Goal: Task Accomplishment & Management: Use online tool/utility

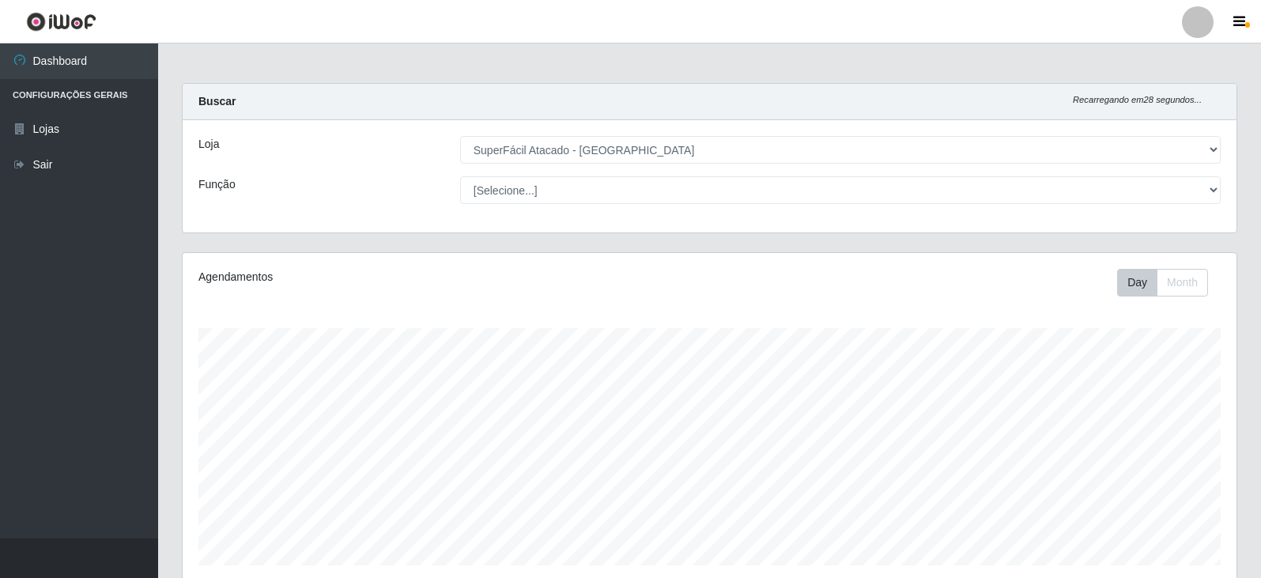
select select "504"
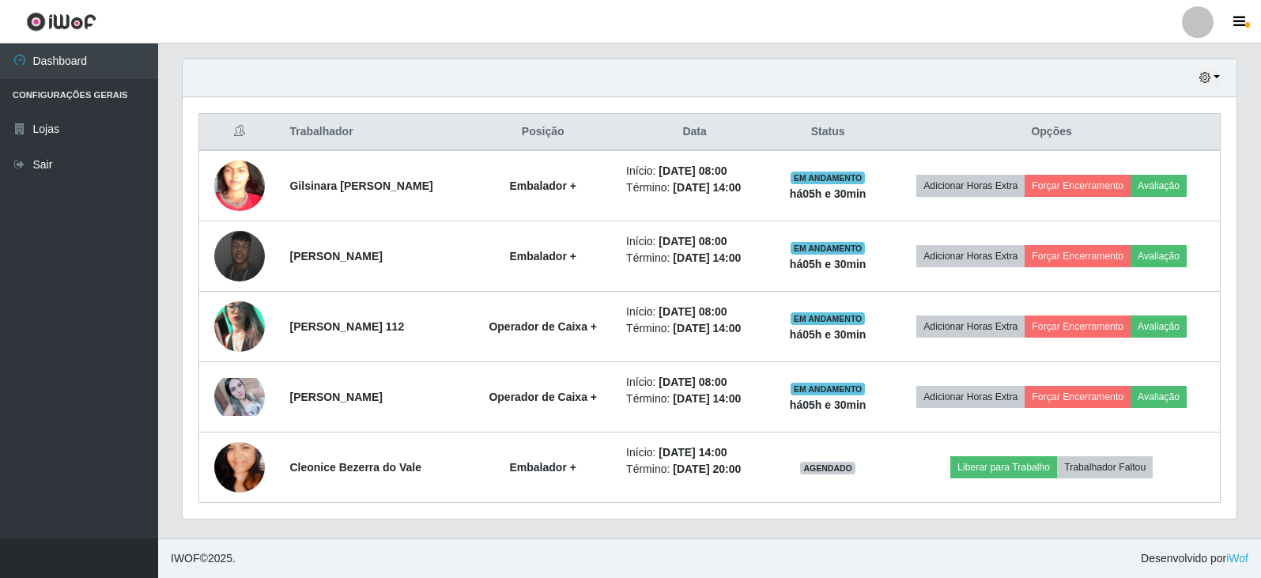
scroll to position [328, 1054]
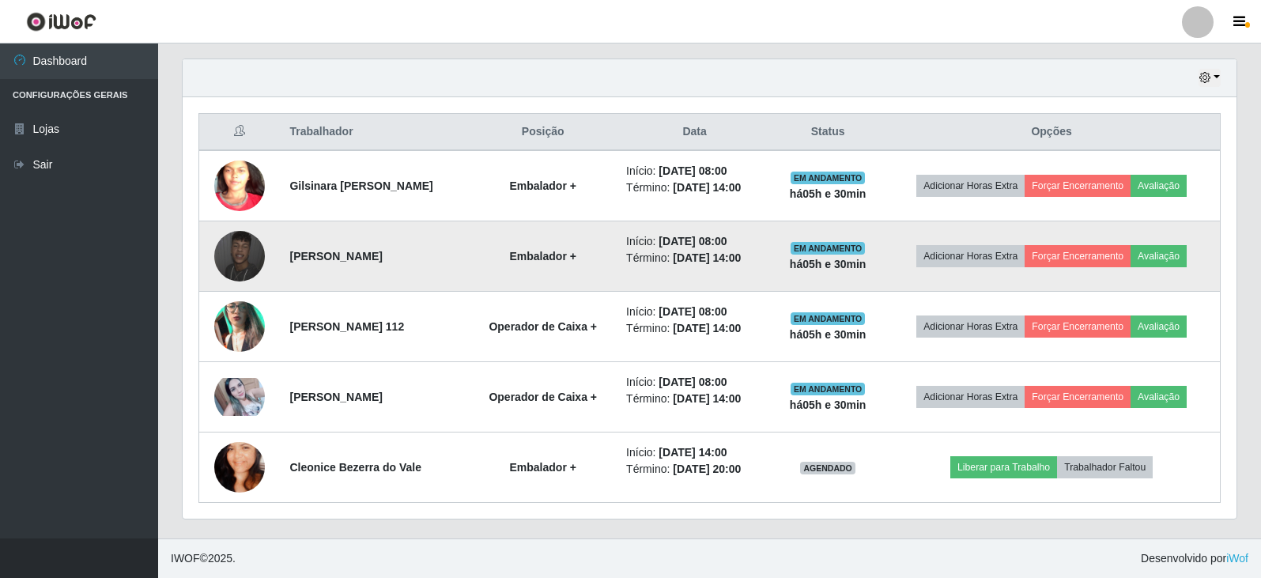
click at [253, 254] on img at bounding box center [239, 256] width 51 height 51
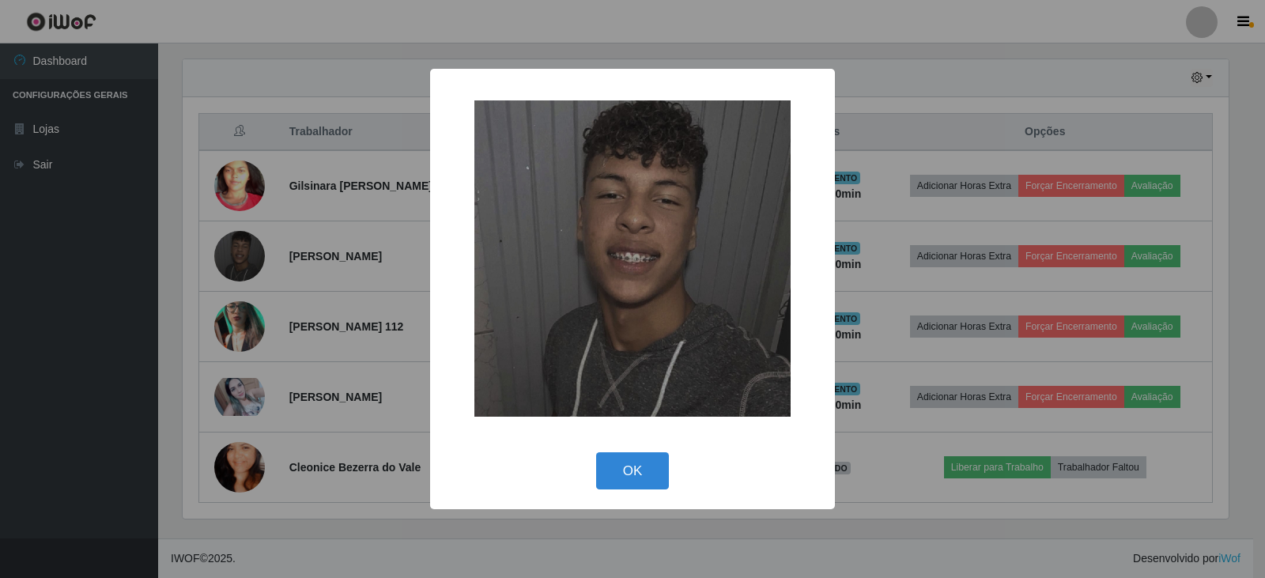
click at [1035, 71] on div "× OK Cancel" at bounding box center [632, 289] width 1265 height 578
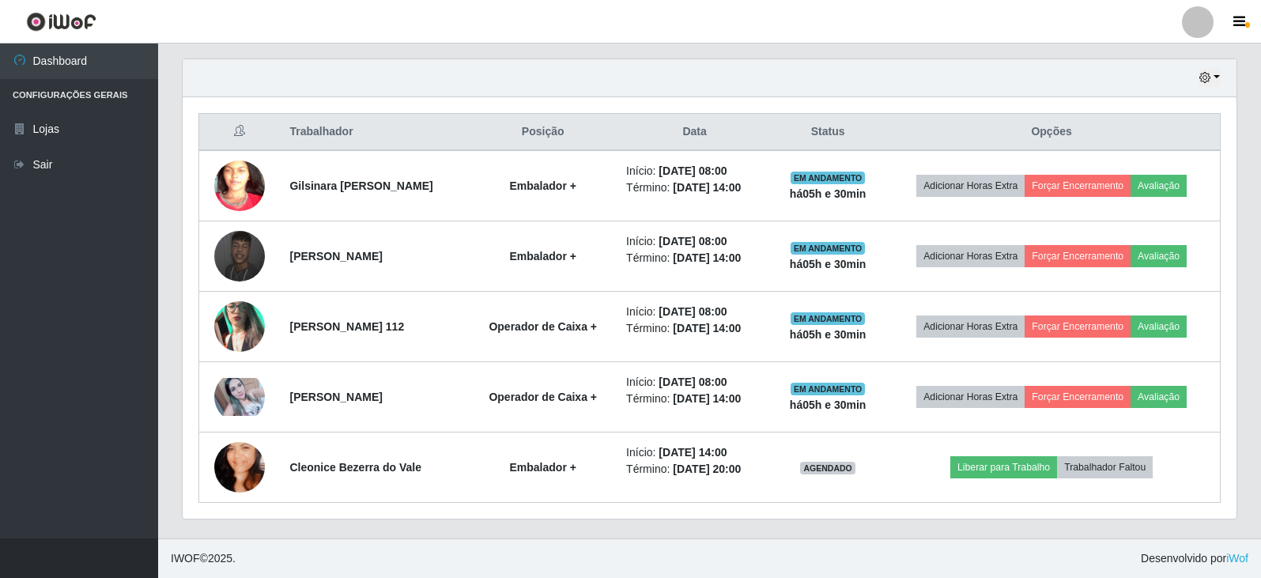
scroll to position [328, 1054]
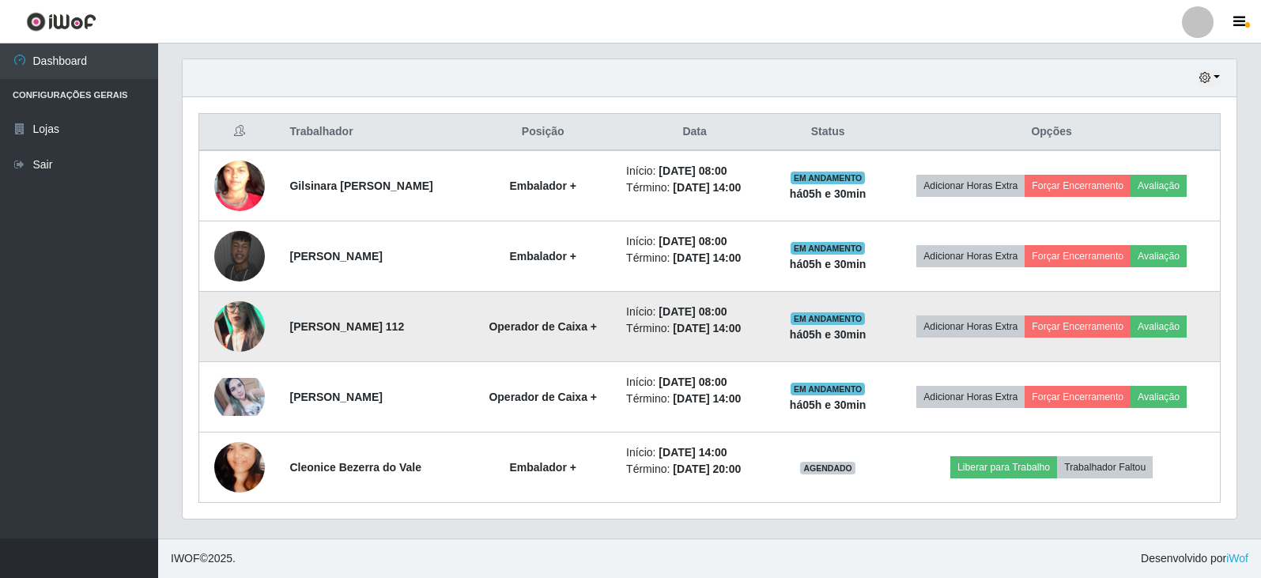
click at [240, 326] on img at bounding box center [239, 326] width 51 height 90
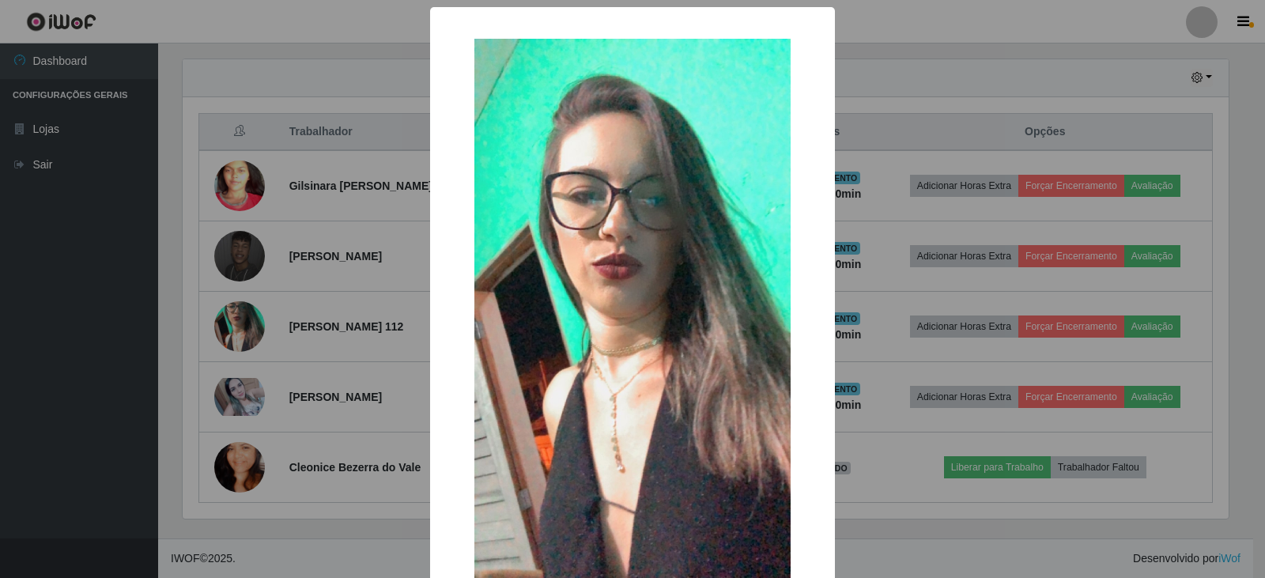
click at [1026, 81] on div "× OK Cancel" at bounding box center [632, 289] width 1265 height 578
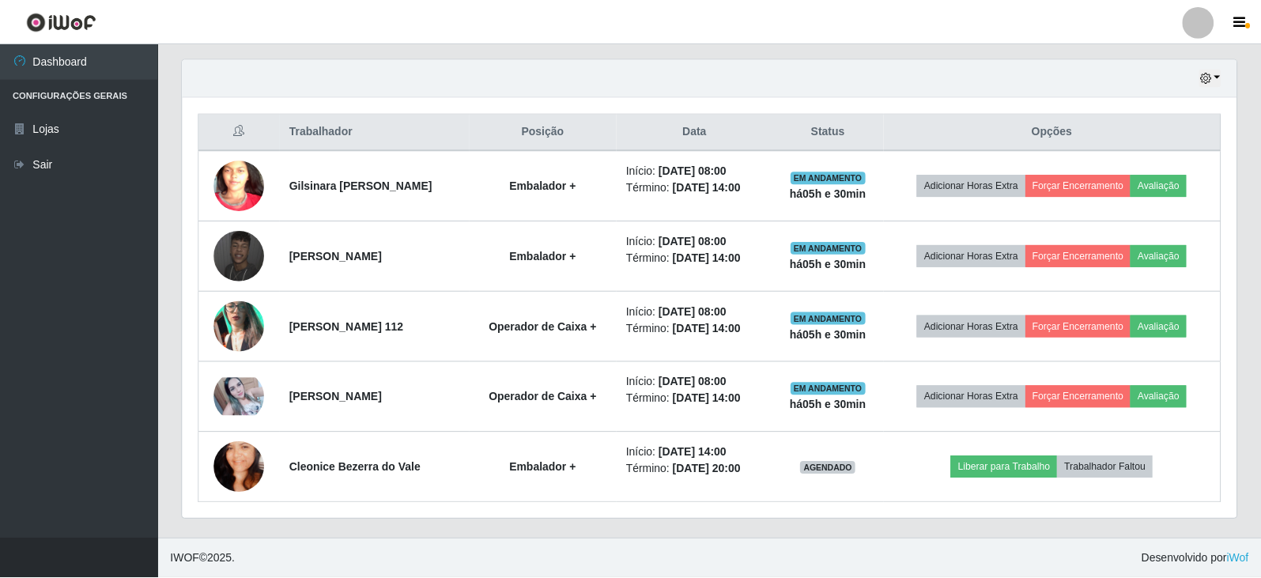
scroll to position [328, 1054]
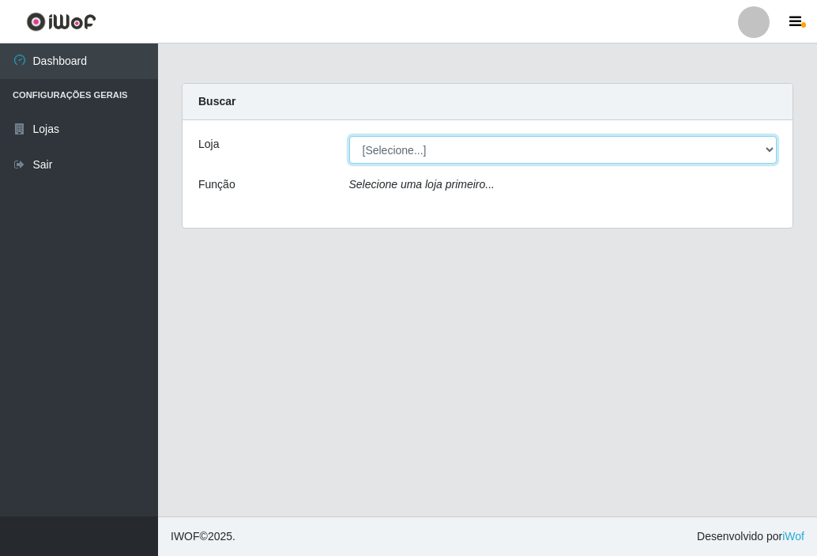
click at [770, 150] on select "[Selecione...] SuperFácil Atacado - Nova Betânia" at bounding box center [563, 150] width 429 height 28
select select "504"
click at [349, 136] on select "[Selecione...] SuperFácil Atacado - Nova Betânia" at bounding box center [563, 150] width 429 height 28
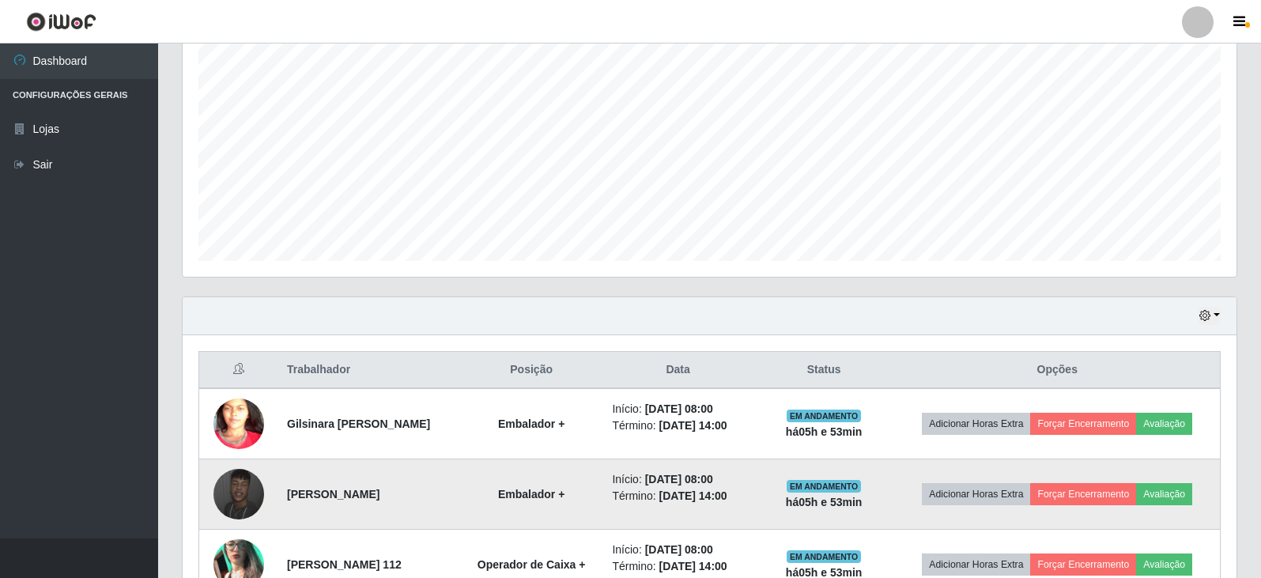
scroll to position [395, 0]
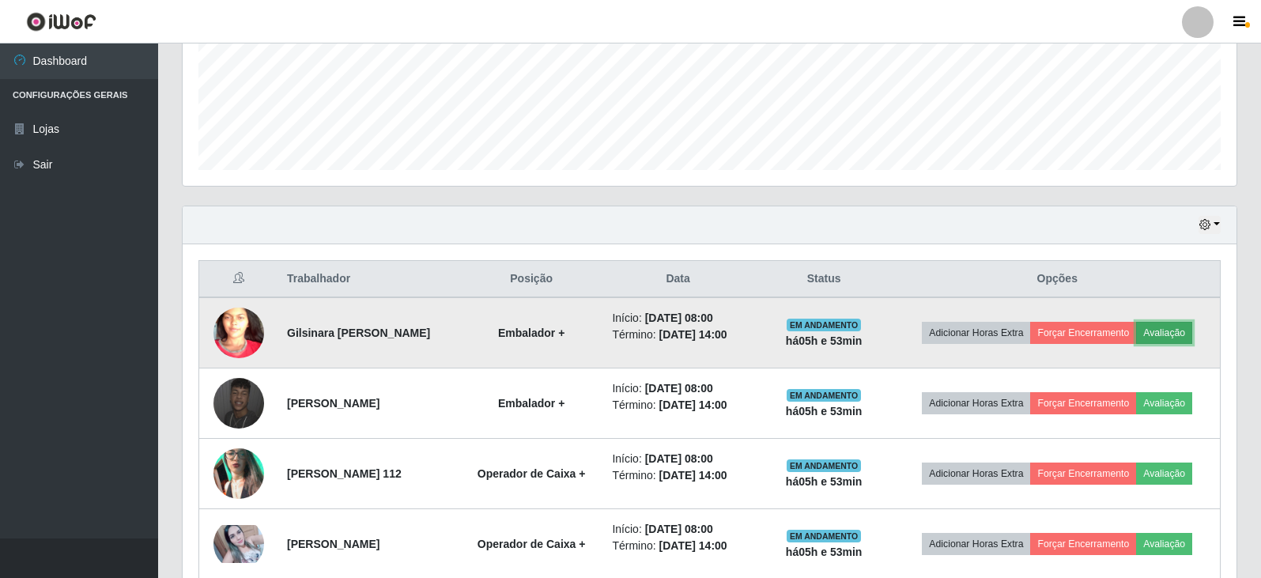
click at [817, 332] on button "Avaliação" at bounding box center [1164, 333] width 56 height 22
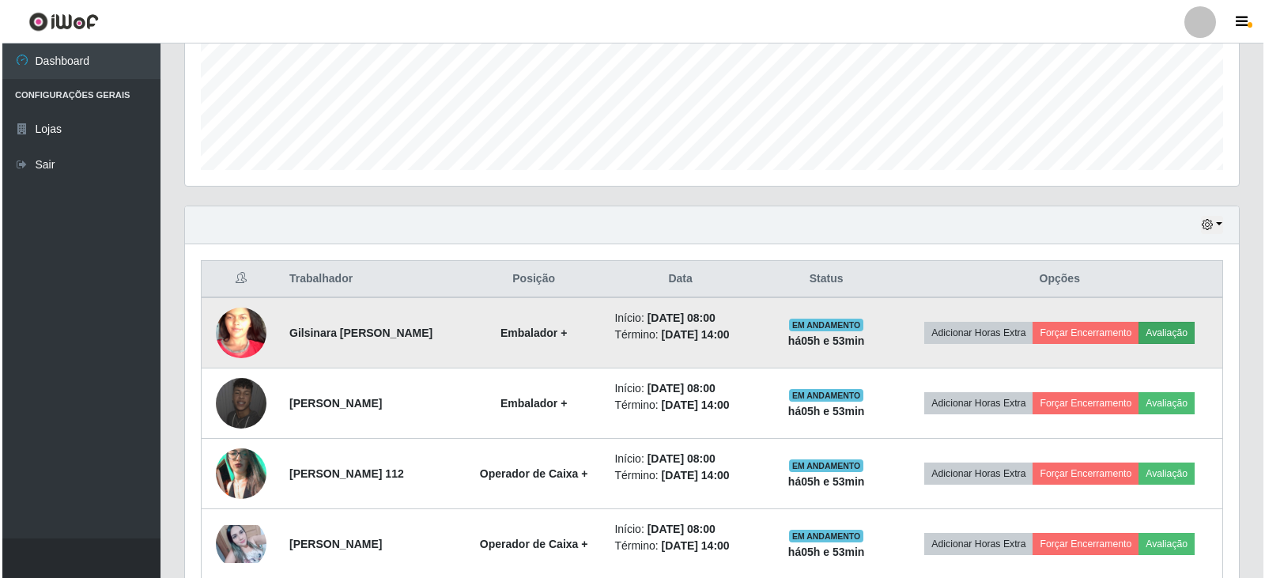
scroll to position [328, 1046]
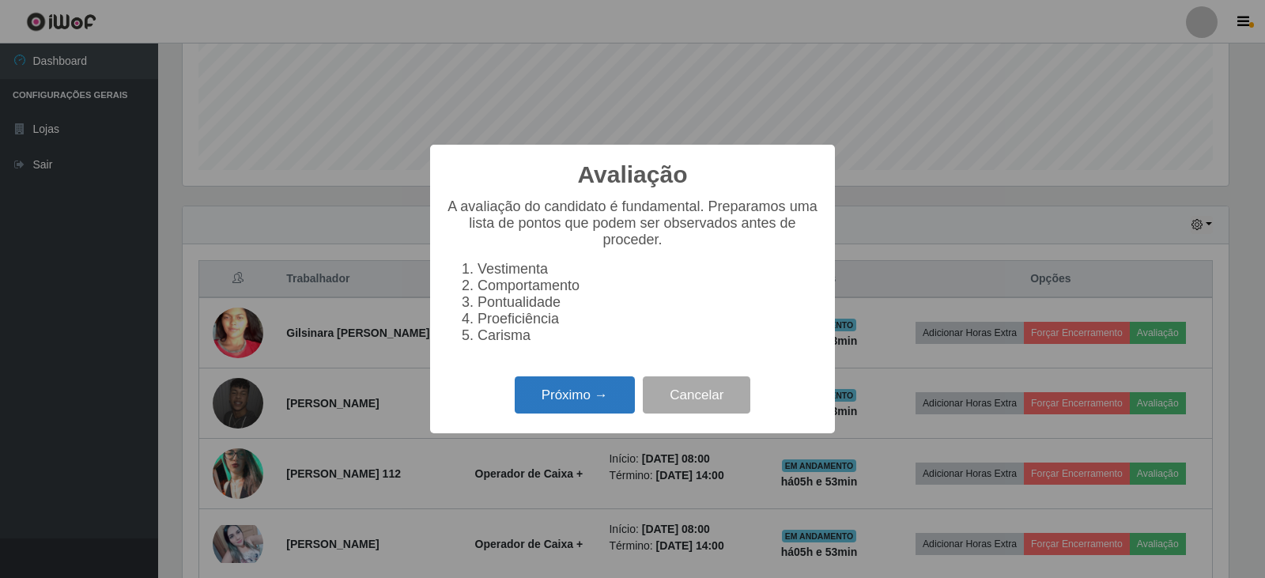
click at [553, 404] on button "Próximo →" at bounding box center [575, 394] width 120 height 37
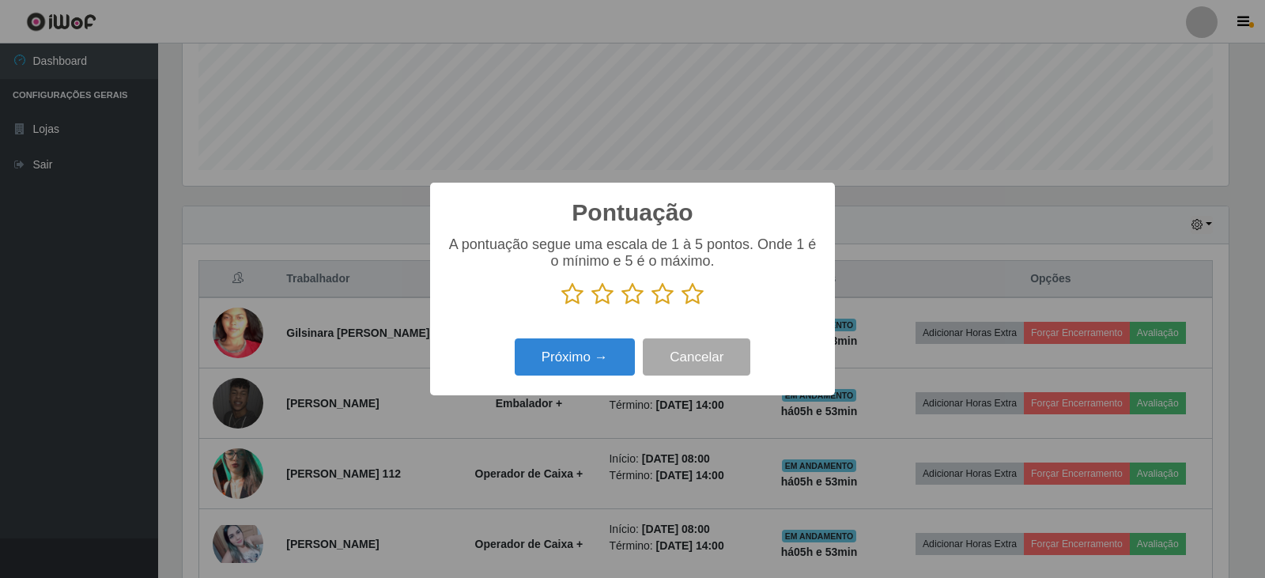
click at [695, 298] on icon at bounding box center [692, 294] width 22 height 24
click at [681, 306] on input "radio" at bounding box center [681, 306] width 0 height 0
click at [595, 364] on button "Próximo →" at bounding box center [575, 356] width 120 height 37
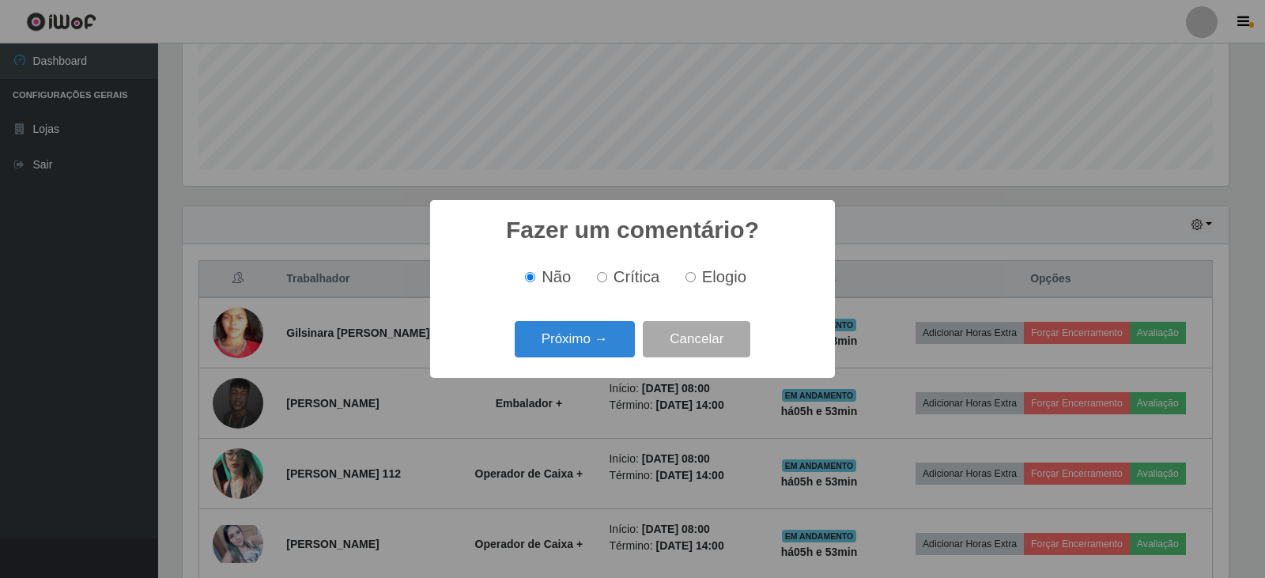
click at [691, 282] on input "Elogio" at bounding box center [690, 277] width 10 height 10
radio input "true"
click at [576, 351] on button "Próximo →" at bounding box center [575, 339] width 120 height 37
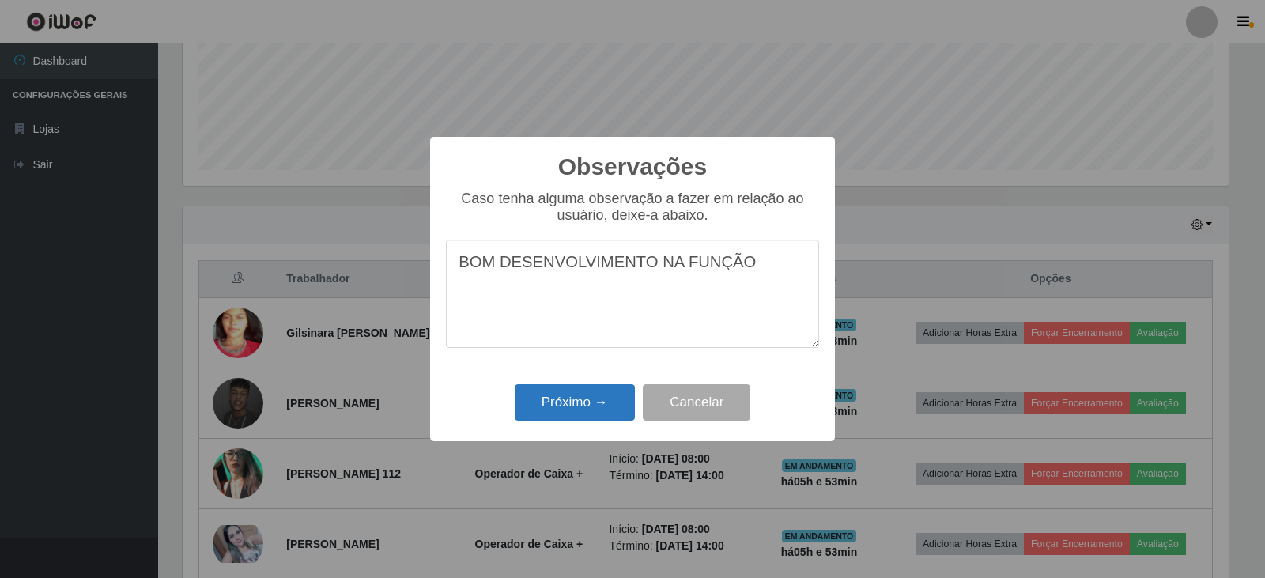
type textarea "BOM DESENVOLVIMENTO NA FUNÇÃO"
click at [592, 401] on button "Próximo →" at bounding box center [575, 402] width 120 height 37
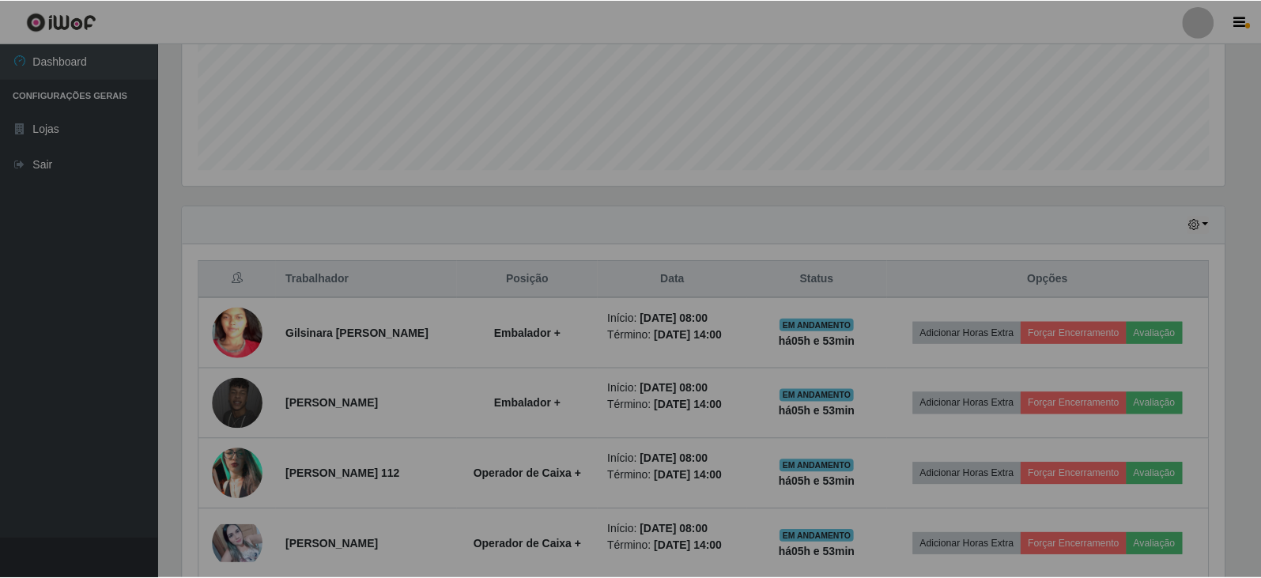
scroll to position [328, 1054]
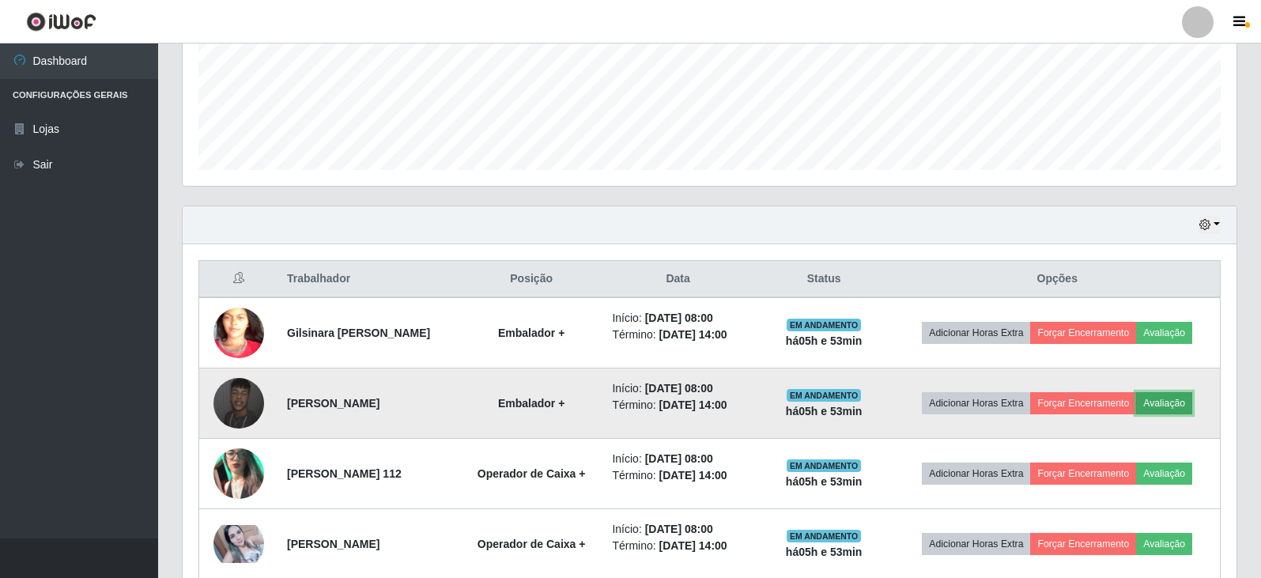
click at [817, 407] on button "Avaliação" at bounding box center [1164, 403] width 56 height 22
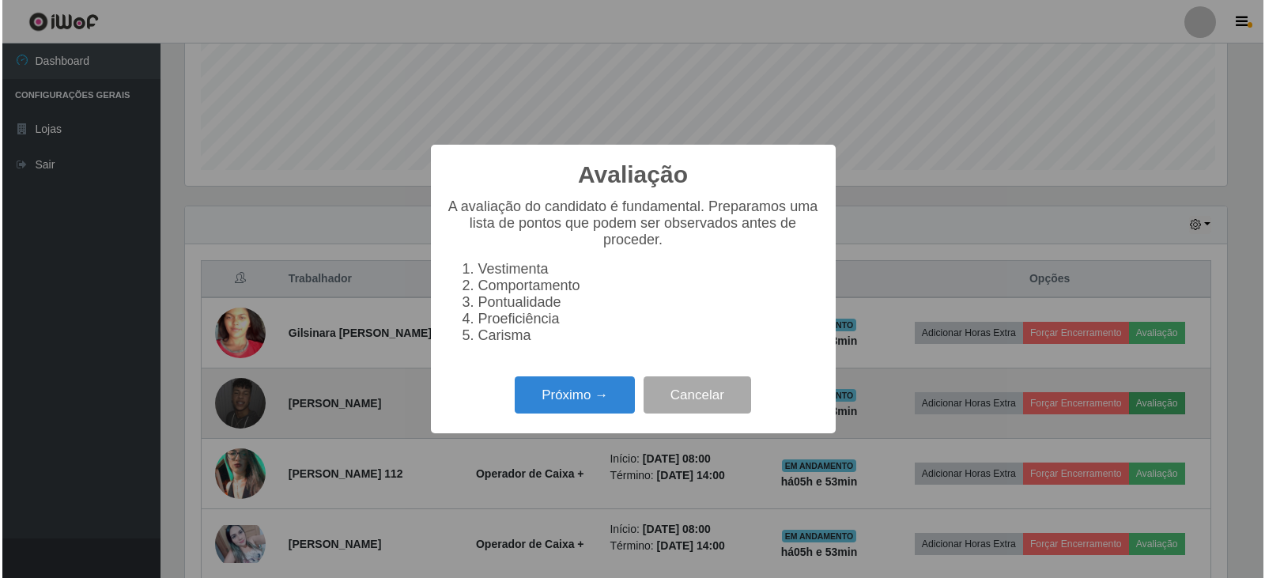
scroll to position [328, 1046]
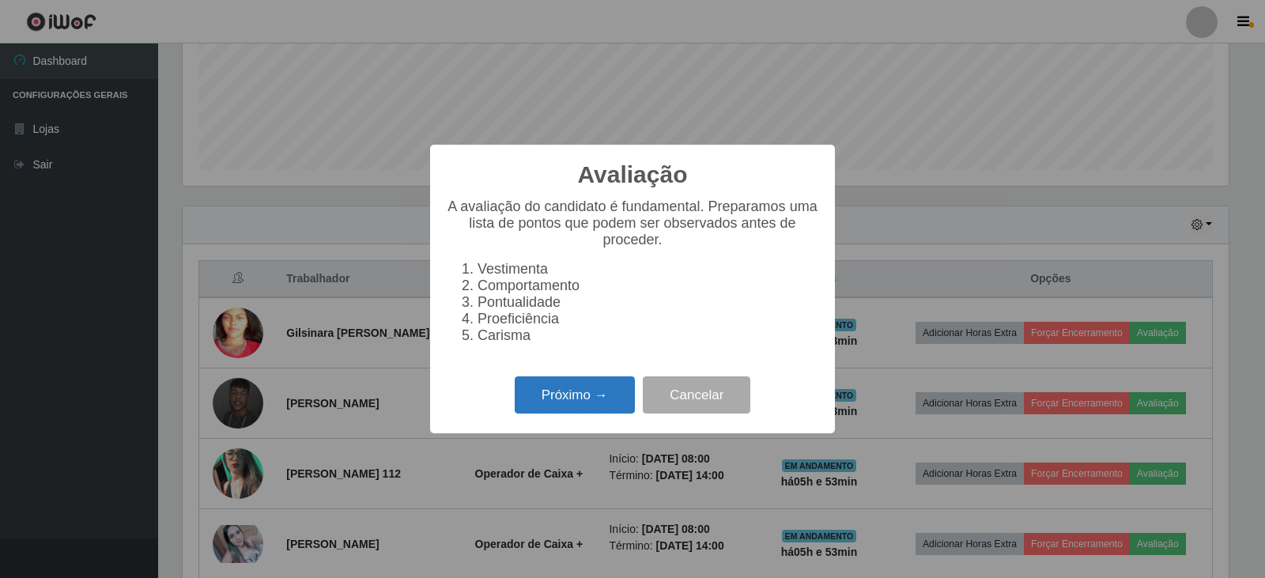
click at [548, 413] on button "Próximo →" at bounding box center [575, 394] width 120 height 37
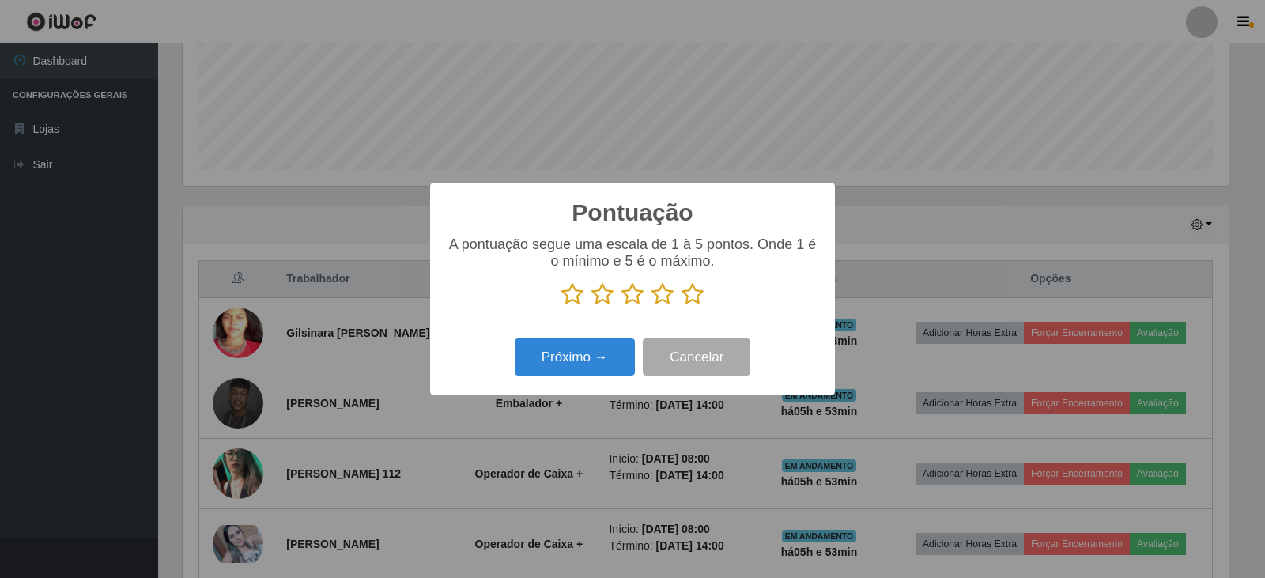
scroll to position [790267, 789550]
click at [690, 301] on icon at bounding box center [692, 294] width 22 height 24
click at [681, 306] on input "radio" at bounding box center [681, 306] width 0 height 0
click at [581, 364] on button "Próximo →" at bounding box center [575, 356] width 120 height 37
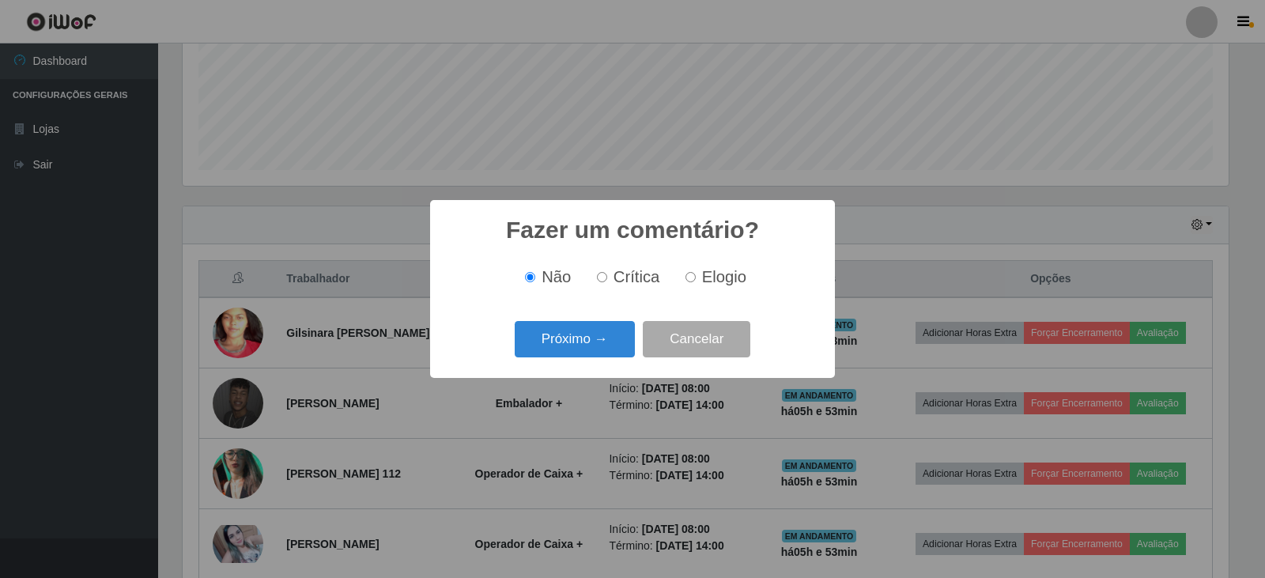
click at [682, 280] on label "Elogio" at bounding box center [712, 277] width 67 height 18
click at [685, 280] on input "Elogio" at bounding box center [690, 277] width 10 height 10
radio input "true"
click at [585, 360] on div "Próximo → Cancelar" at bounding box center [632, 338] width 373 height 45
click at [590, 348] on button "Próximo →" at bounding box center [575, 339] width 120 height 37
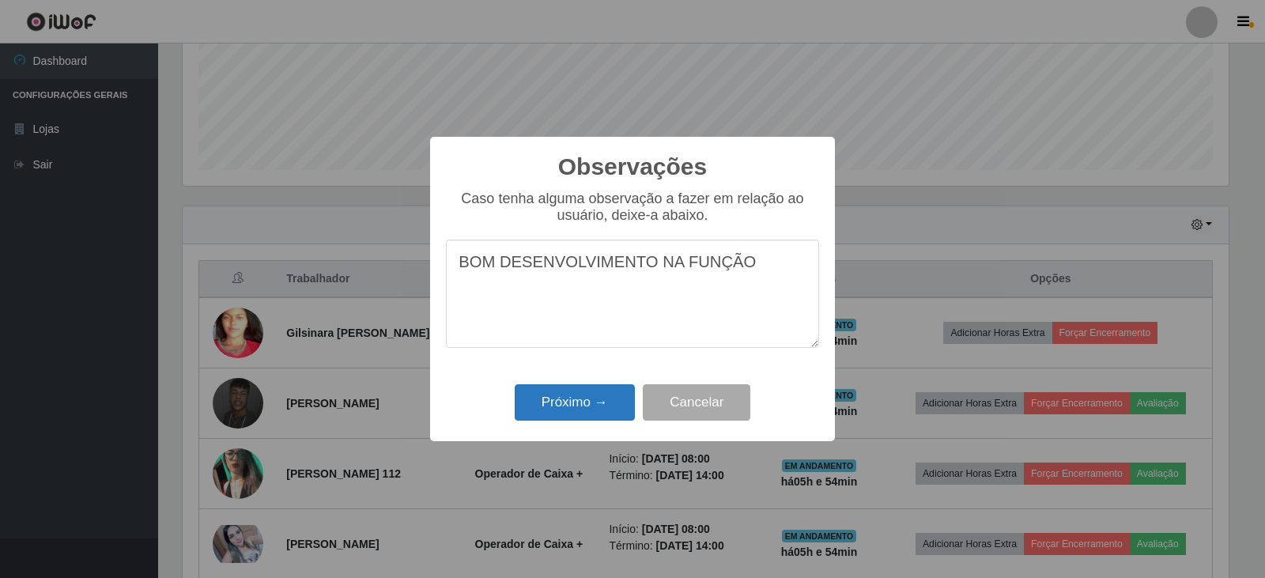
type textarea "BOM DESENVOLVIMENTO NA FUNÇÃO"
click at [581, 410] on button "Próximo →" at bounding box center [575, 402] width 120 height 37
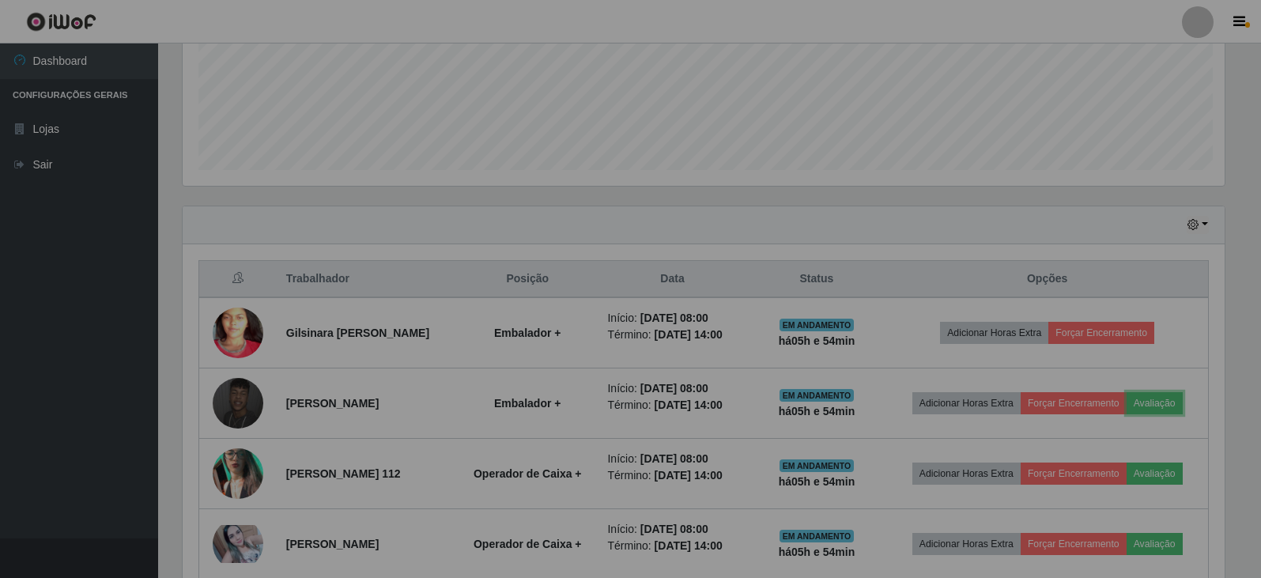
scroll to position [328, 1054]
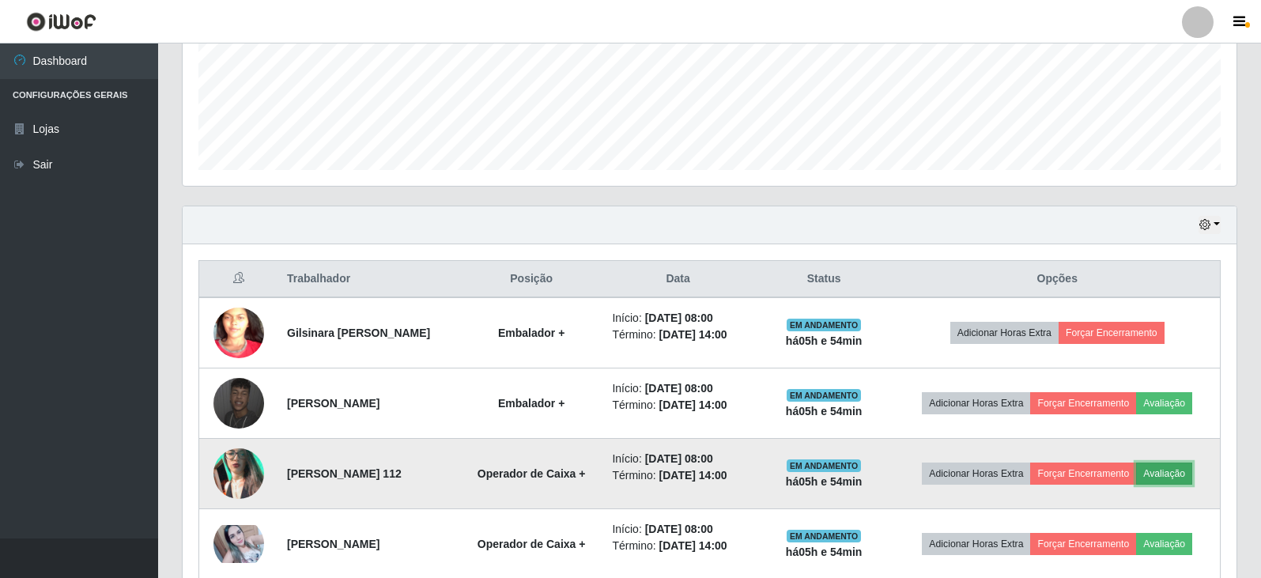
click at [817, 479] on button "Avaliação" at bounding box center [1164, 473] width 56 height 22
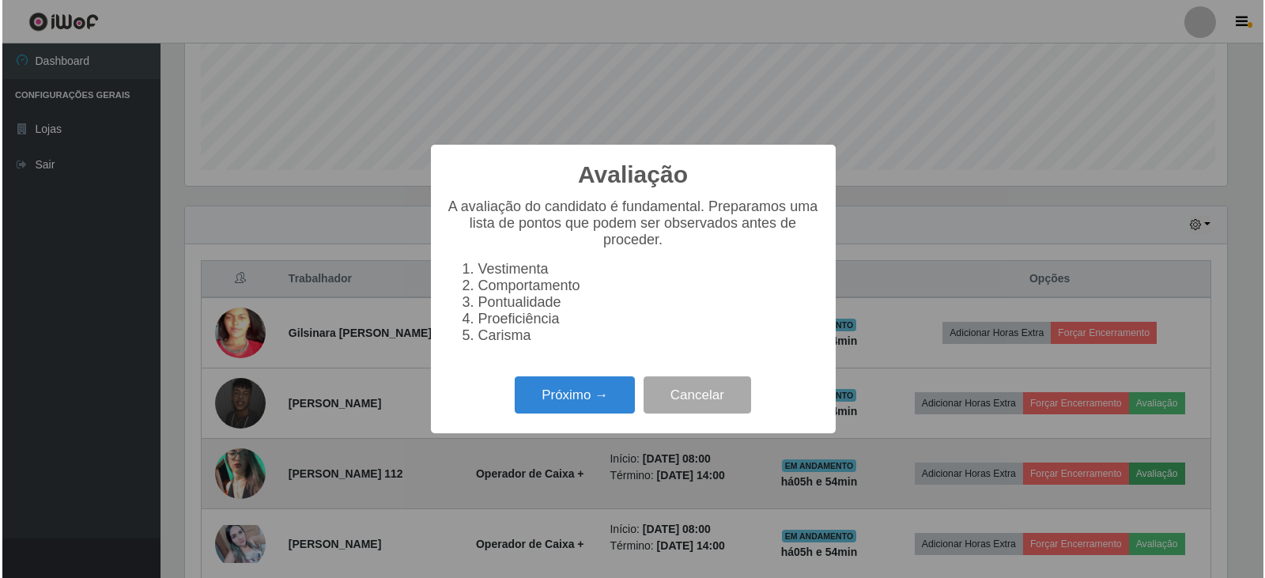
scroll to position [328, 1046]
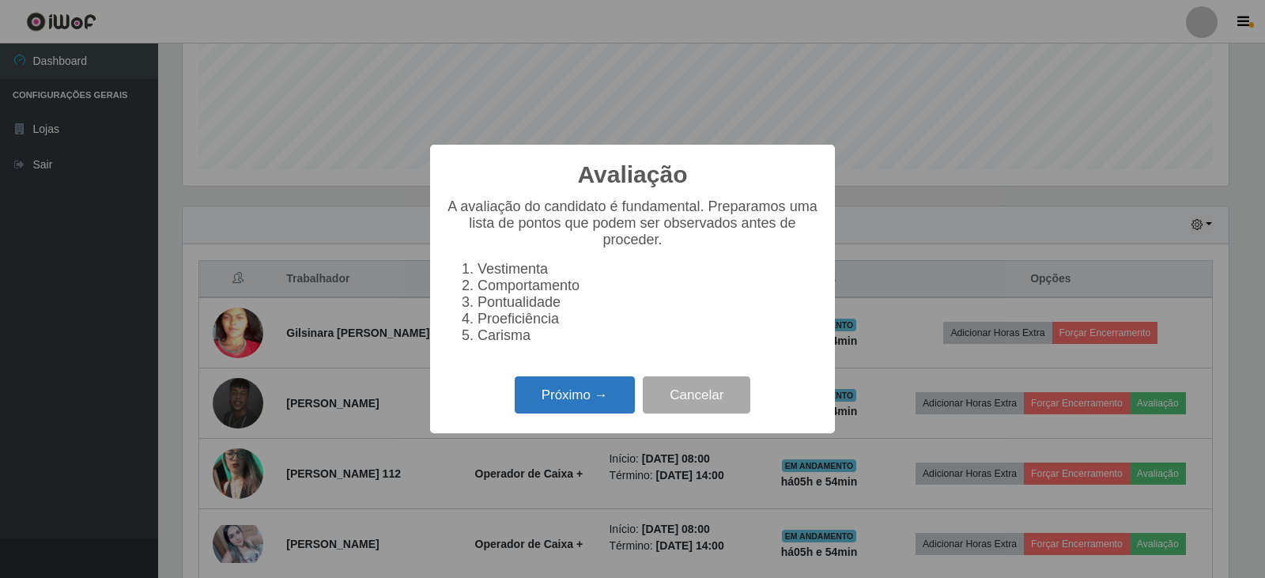
click at [577, 404] on button "Próximo →" at bounding box center [575, 394] width 120 height 37
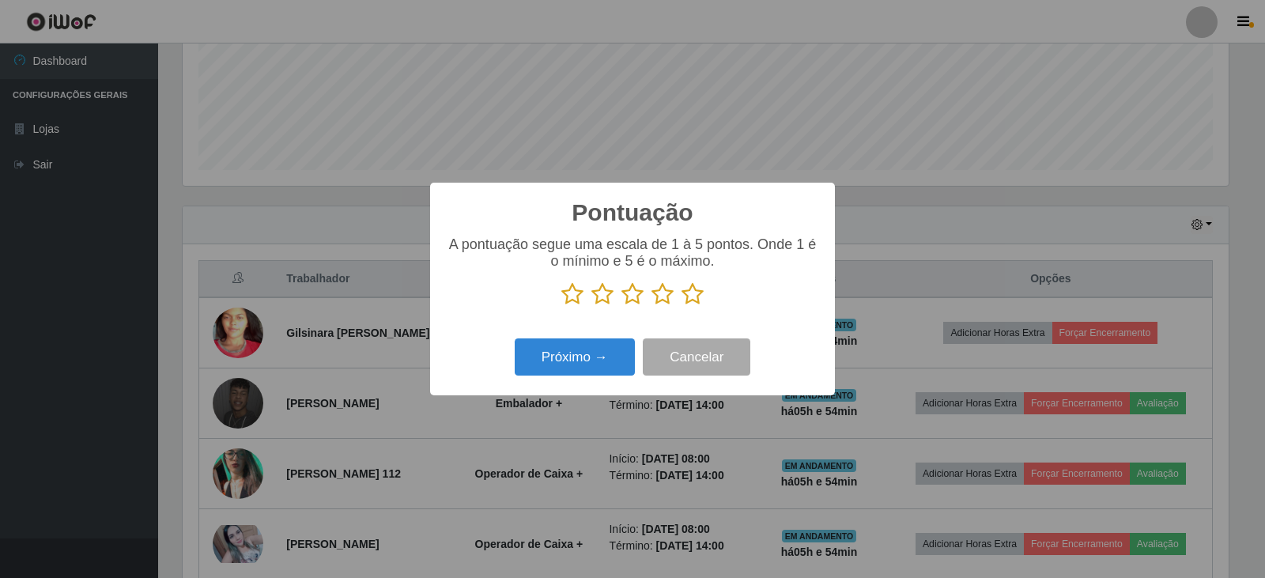
scroll to position [790267, 789550]
click at [688, 296] on icon at bounding box center [692, 294] width 22 height 24
click at [681, 306] on input "radio" at bounding box center [681, 306] width 0 height 0
click at [578, 357] on button "Próximo →" at bounding box center [575, 356] width 120 height 37
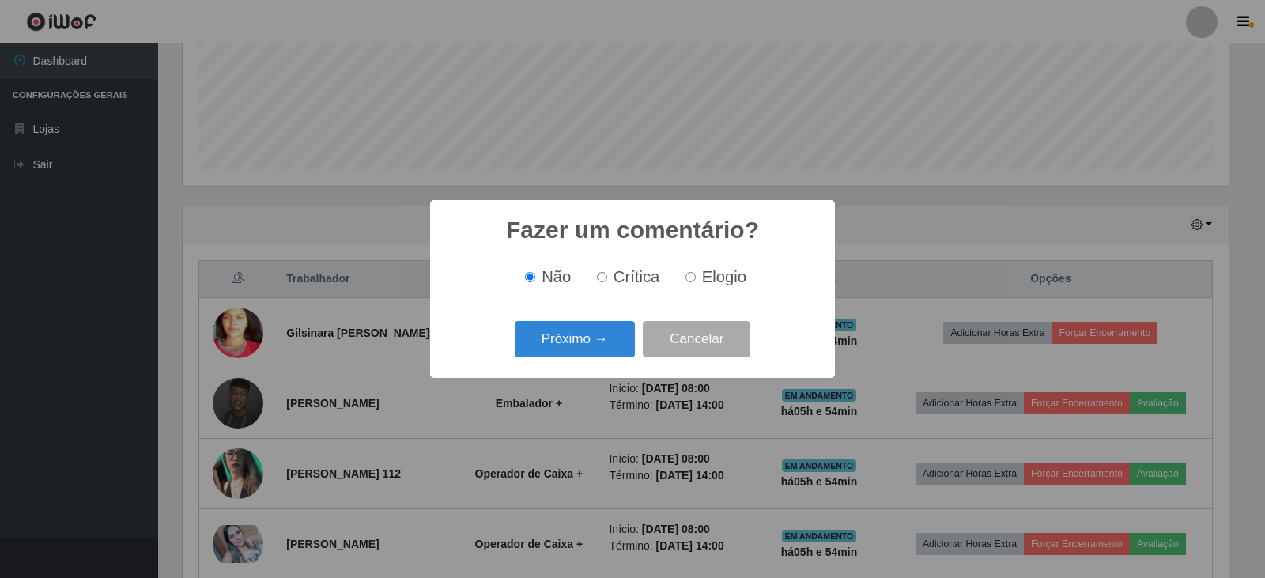
click at [693, 279] on input "Elogio" at bounding box center [690, 277] width 10 height 10
radio input "true"
click at [582, 341] on button "Próximo →" at bounding box center [575, 339] width 120 height 37
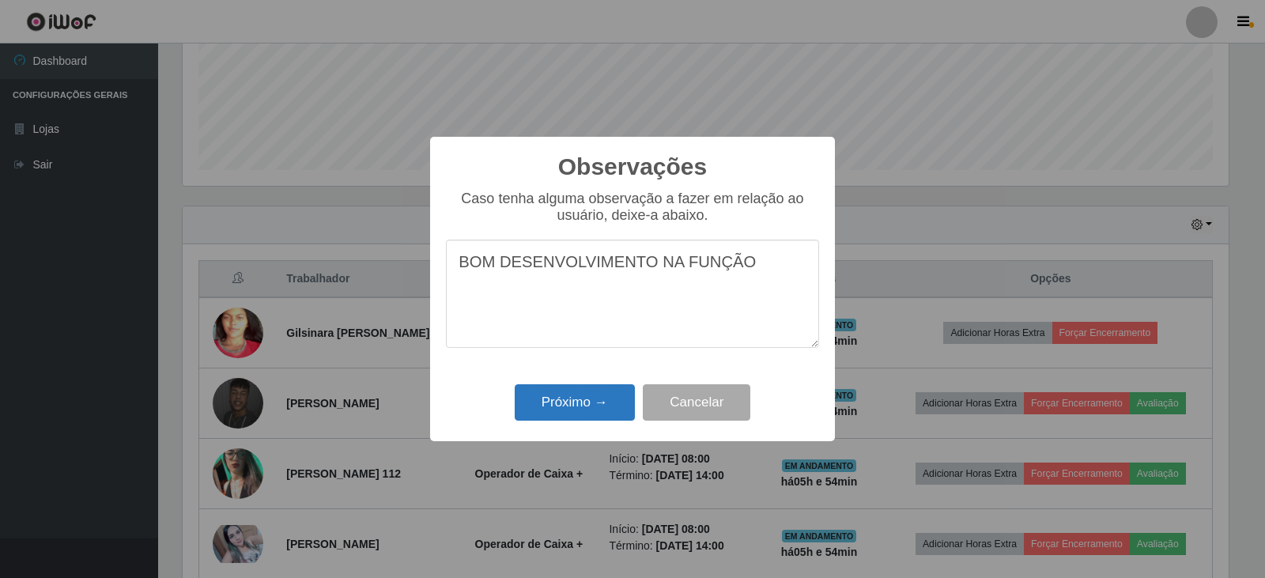
type textarea "BOM DESENVOLVIMENTO NA FUNÇÃO"
click at [602, 409] on button "Próximo →" at bounding box center [575, 402] width 120 height 37
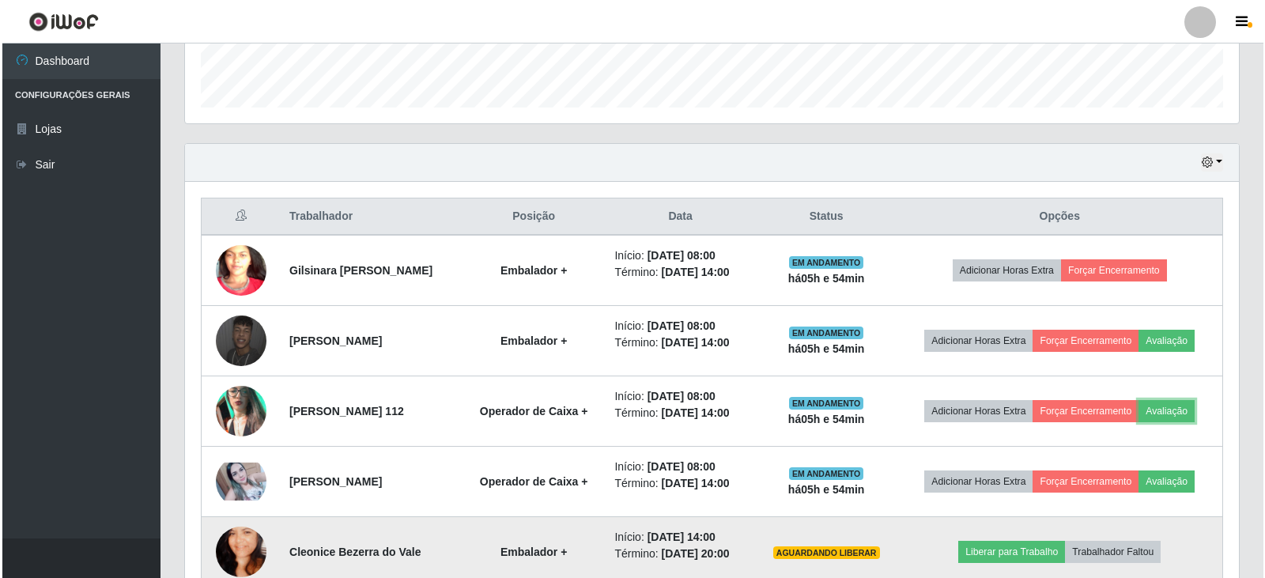
scroll to position [542, 0]
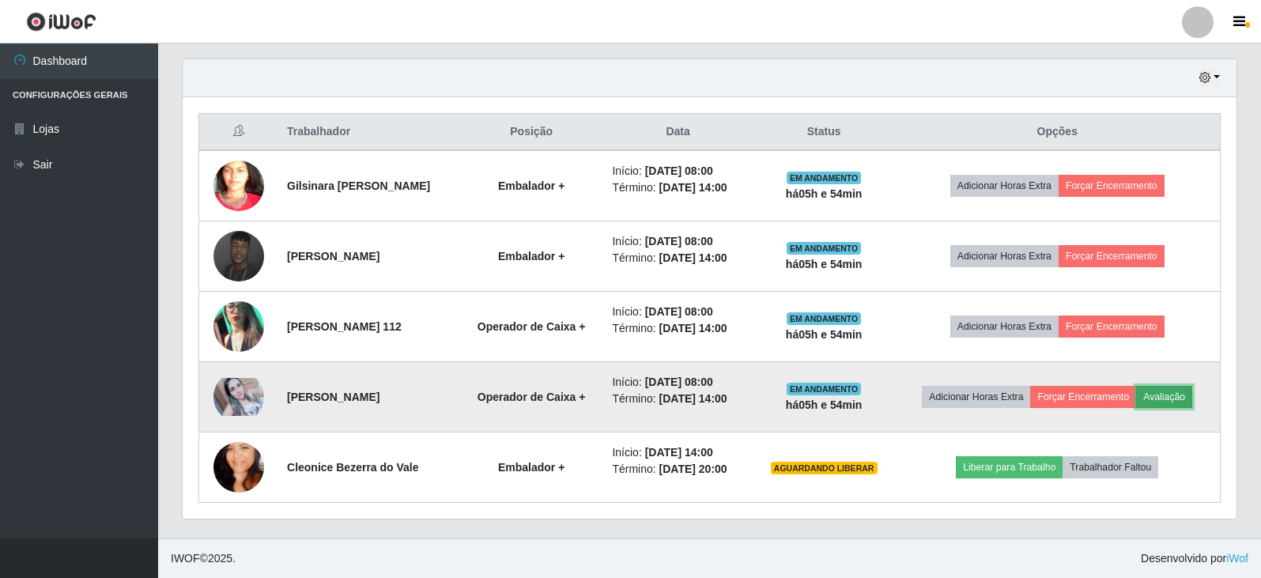
click at [817, 403] on button "Avaliação" at bounding box center [1164, 397] width 56 height 22
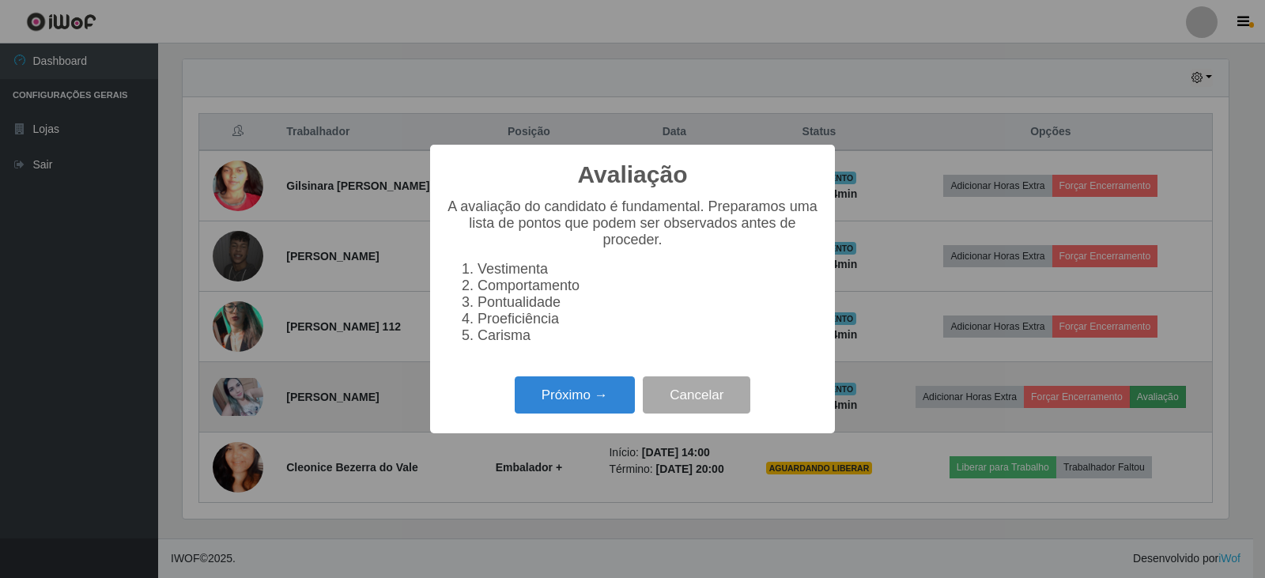
scroll to position [328, 1046]
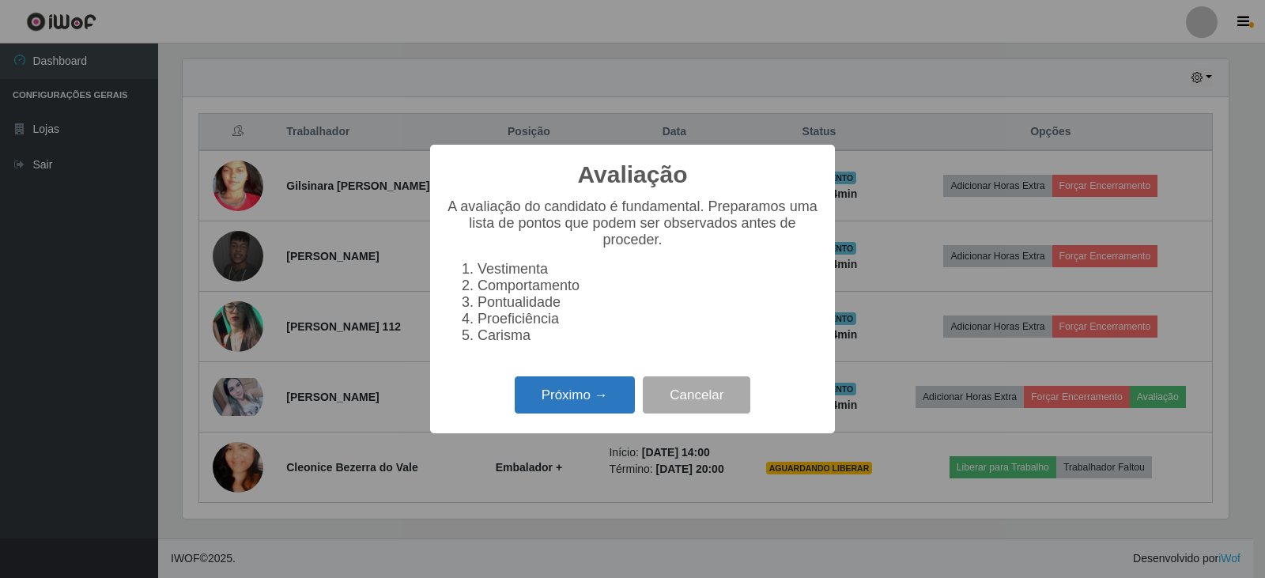
click at [582, 400] on button "Próximo →" at bounding box center [575, 394] width 120 height 37
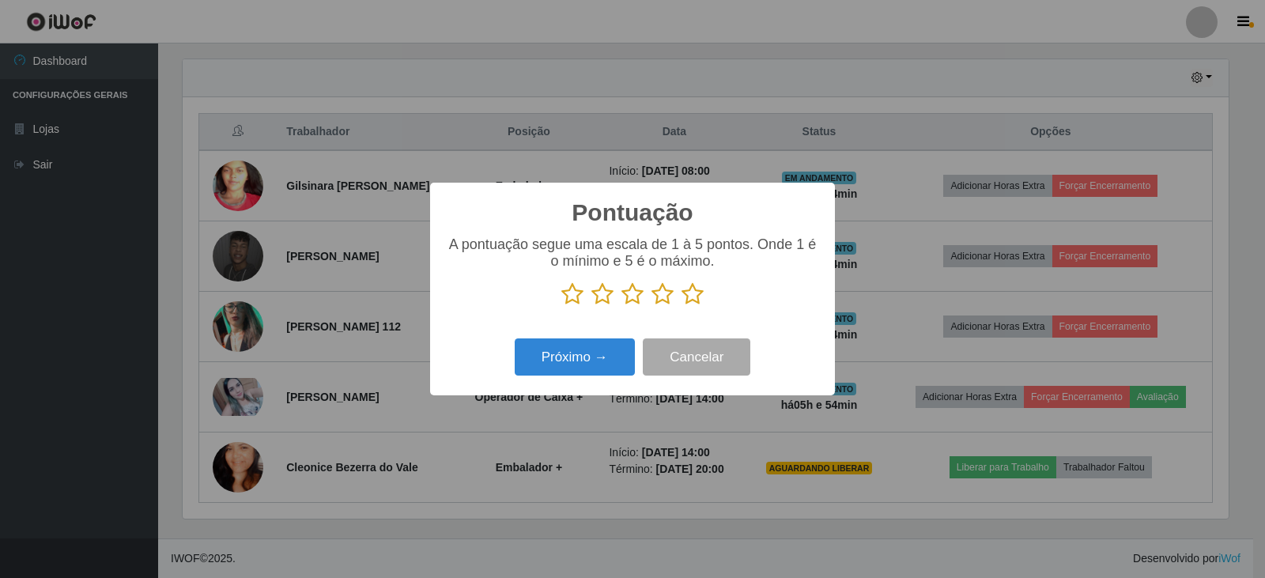
click at [693, 301] on icon at bounding box center [692, 294] width 22 height 24
click at [681, 306] on input "radio" at bounding box center [681, 306] width 0 height 0
click at [604, 353] on button "Próximo →" at bounding box center [575, 356] width 120 height 37
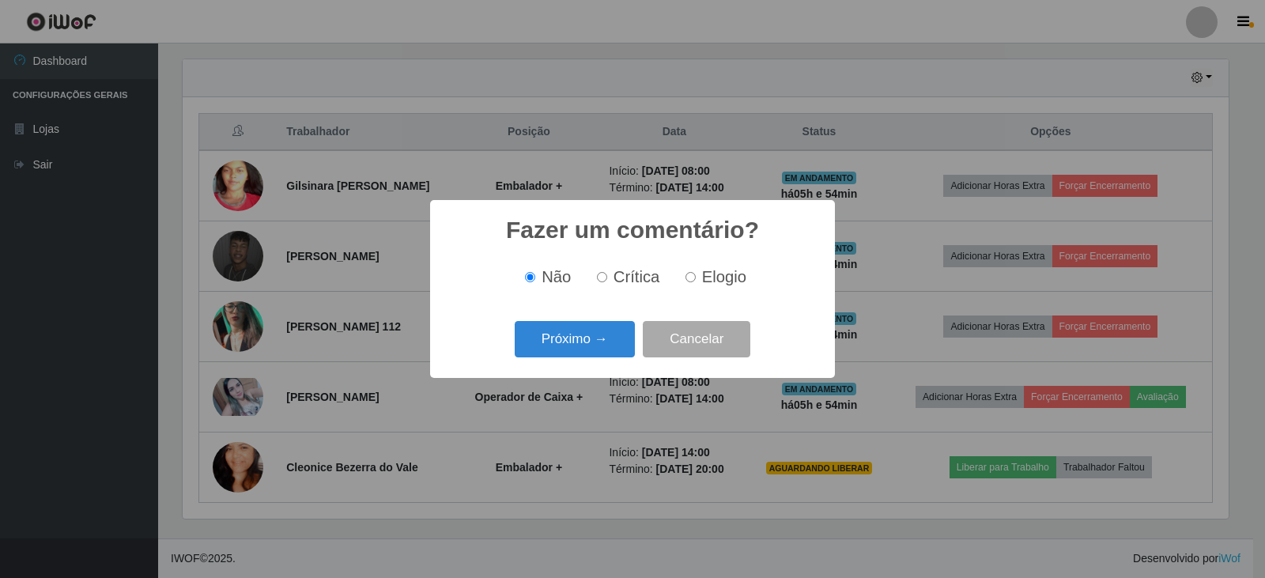
click at [686, 279] on input "Elogio" at bounding box center [690, 277] width 10 height 10
radio input "true"
click at [602, 340] on button "Próximo →" at bounding box center [575, 339] width 120 height 37
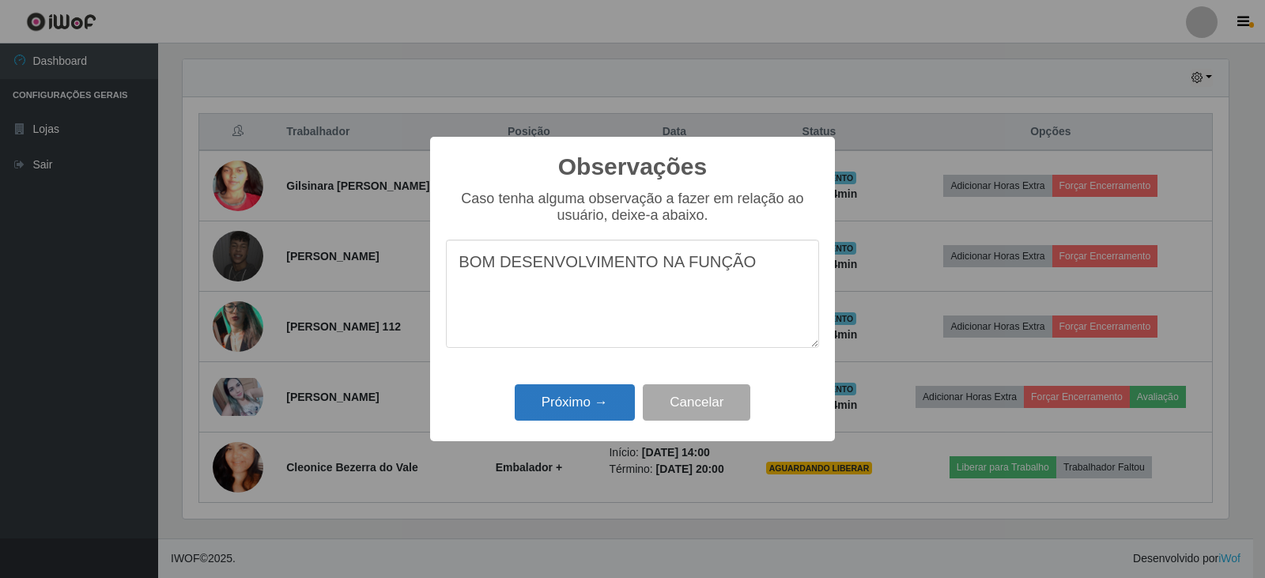
type textarea "BOM DESENVOLVIMENTO NA FUNÇÃO"
click at [574, 413] on button "Próximo →" at bounding box center [575, 402] width 120 height 37
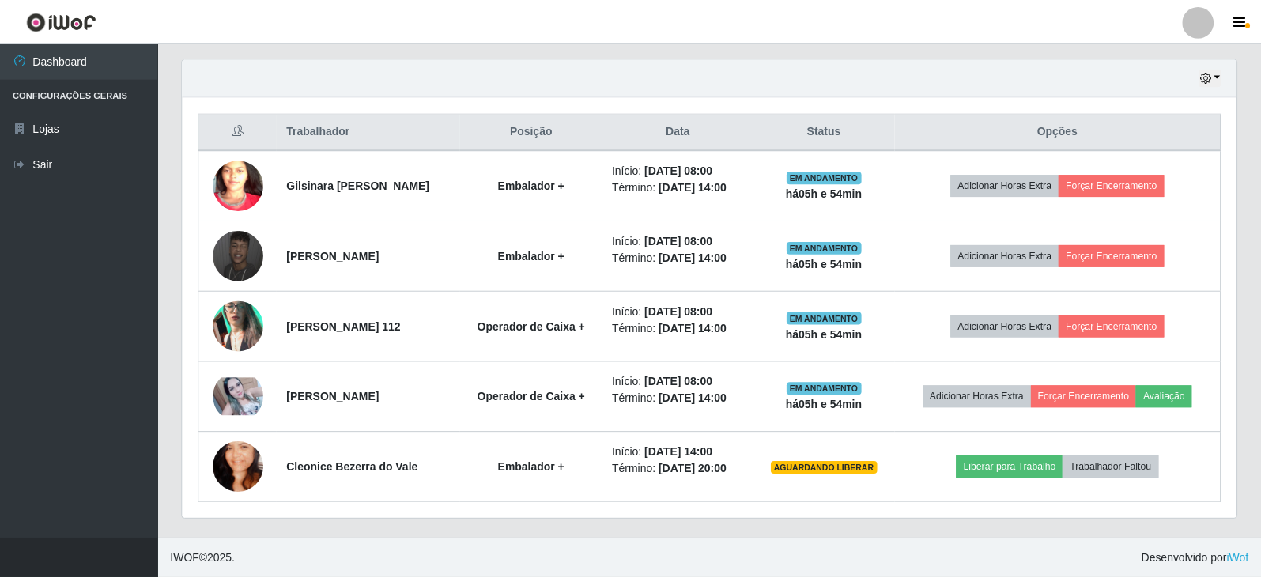
scroll to position [328, 1054]
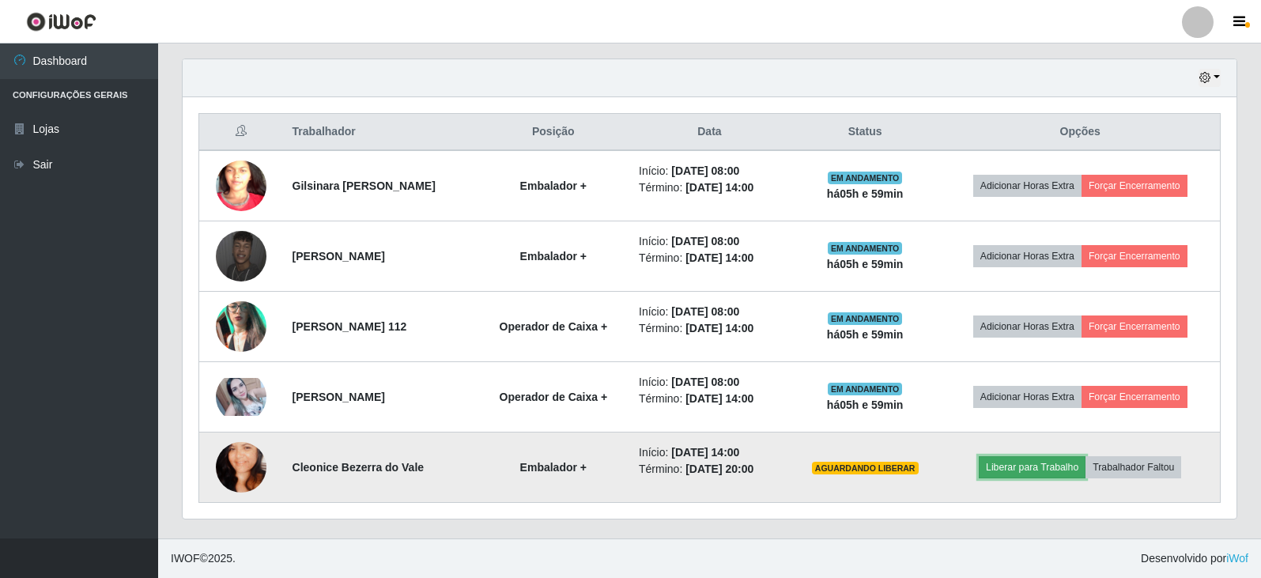
click at [817, 470] on button "Liberar para Trabalho" at bounding box center [1032, 467] width 107 height 22
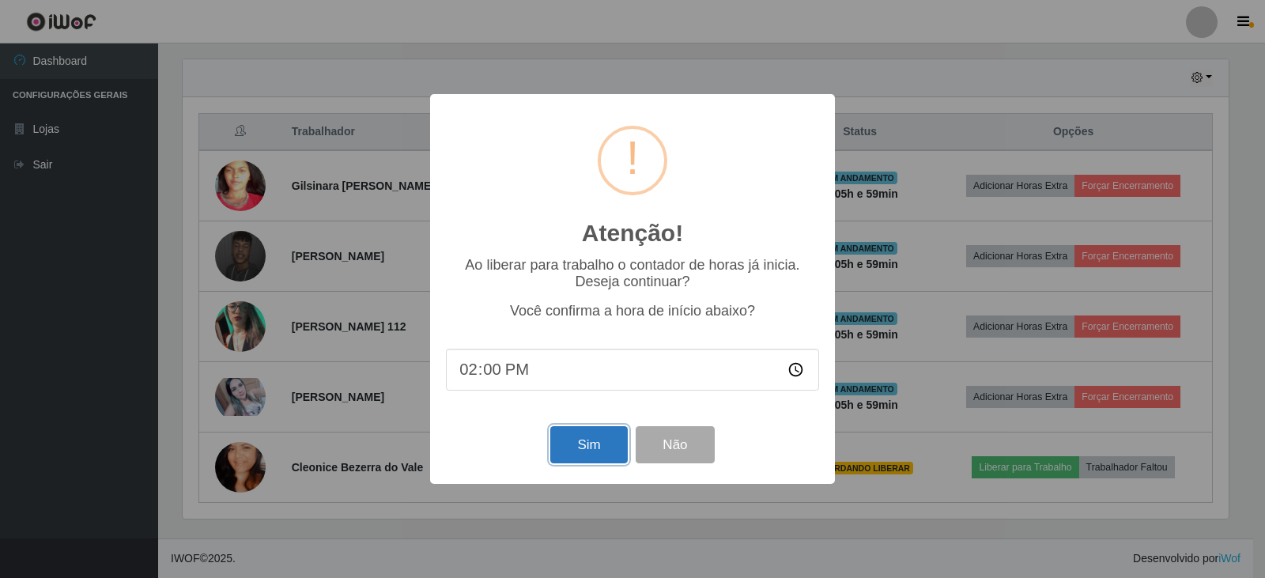
click at [568, 449] on button "Sim" at bounding box center [588, 444] width 77 height 37
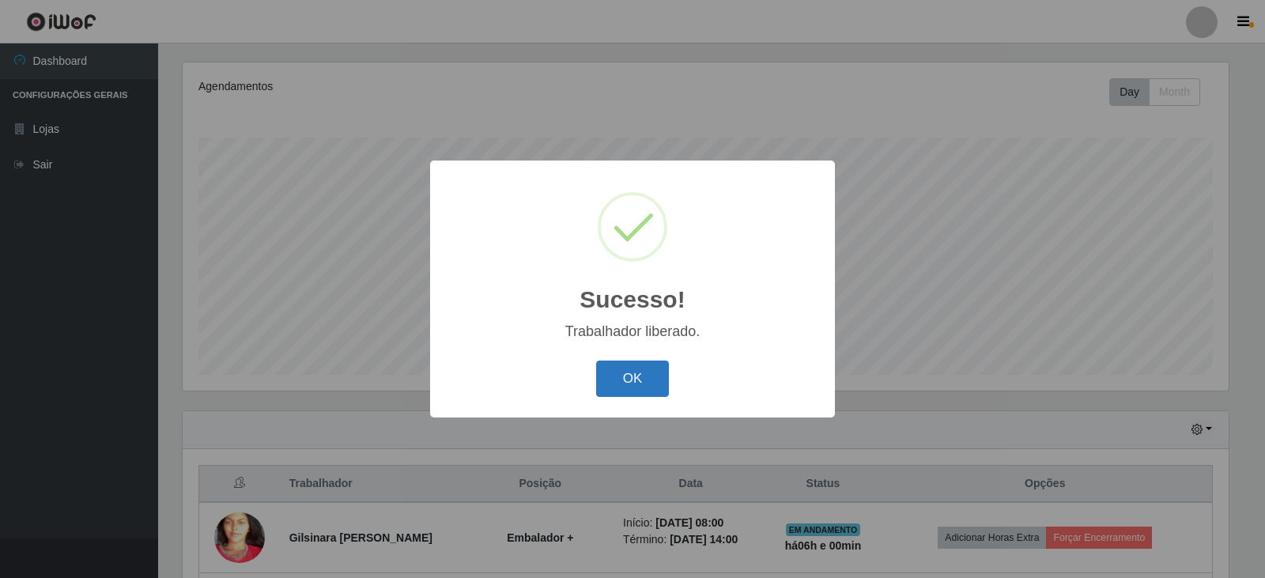
click at [645, 364] on button "OK" at bounding box center [633, 379] width 74 height 37
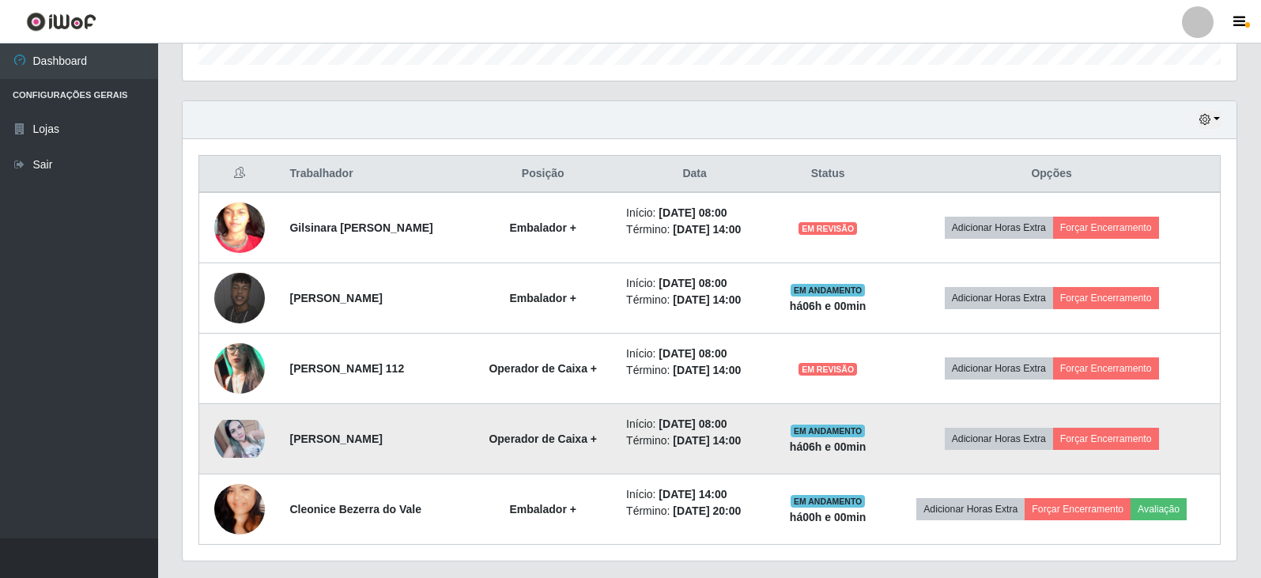
scroll to position [507, 0]
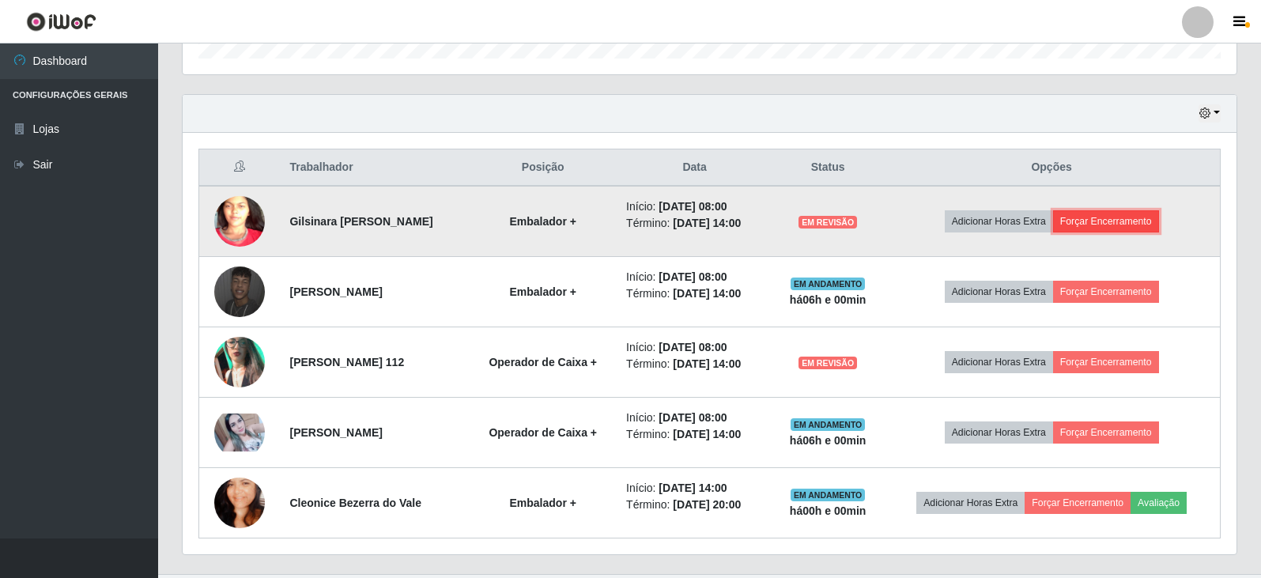
click at [817, 221] on button "Forçar Encerramento" at bounding box center [1106, 221] width 106 height 22
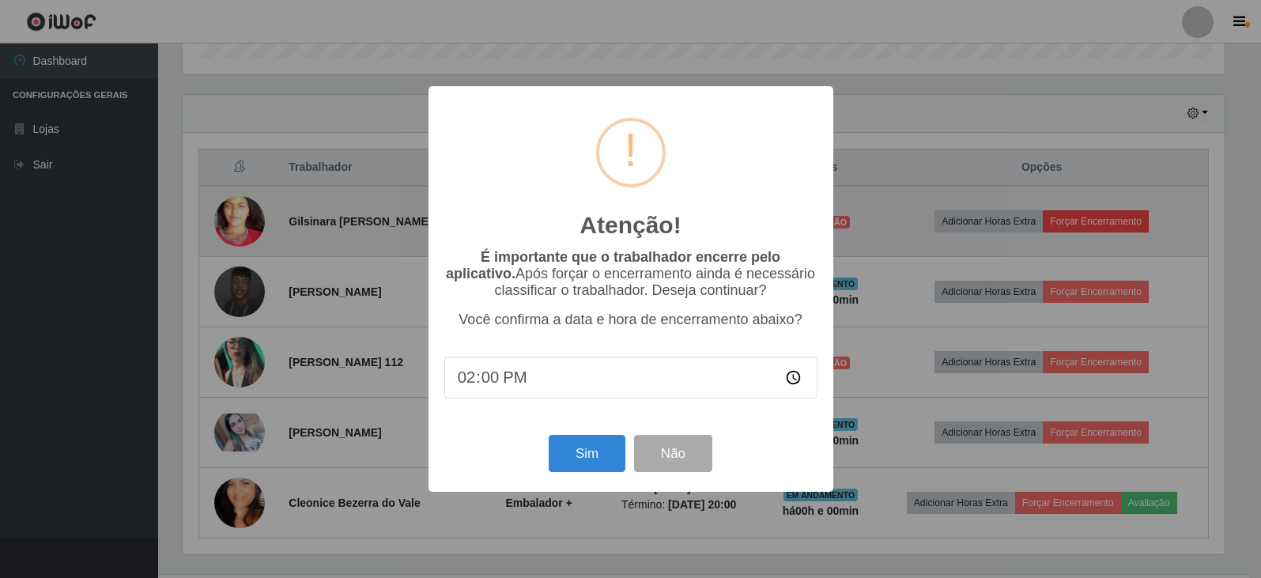
scroll to position [328, 1046]
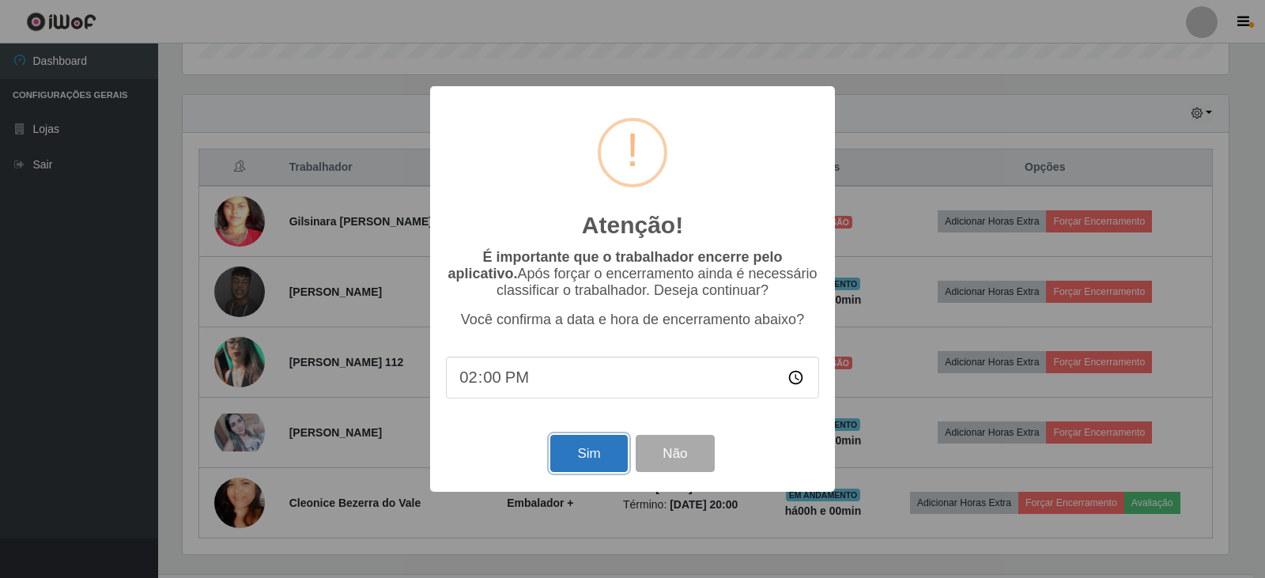
click at [612, 452] on button "Sim" at bounding box center [588, 453] width 77 height 37
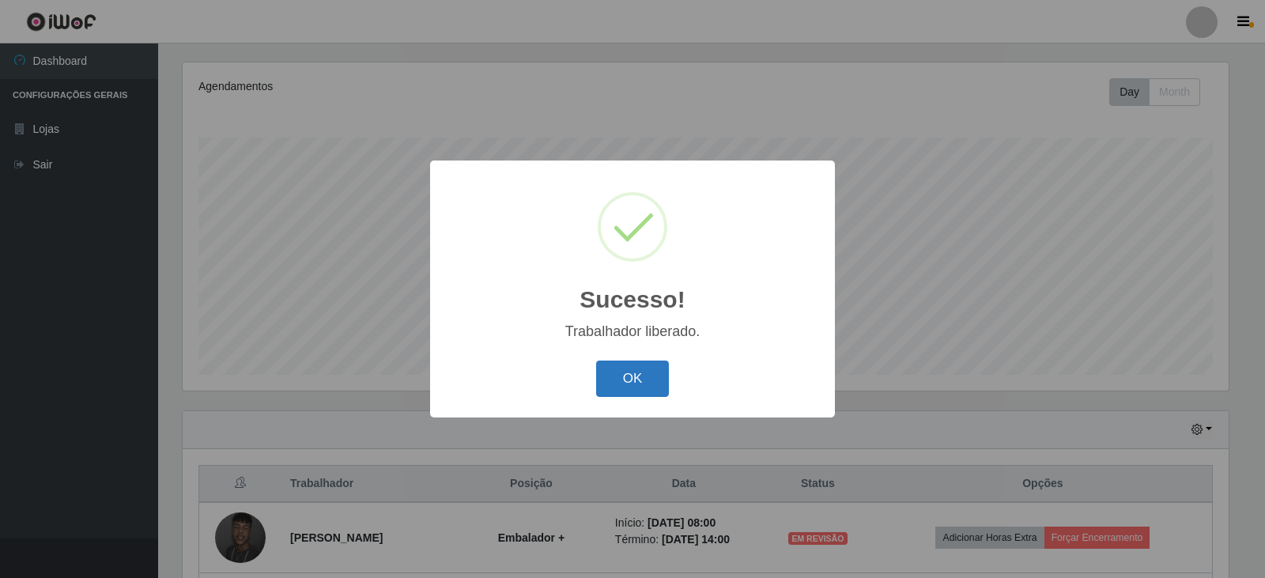
click at [635, 378] on button "OK" at bounding box center [633, 379] width 74 height 37
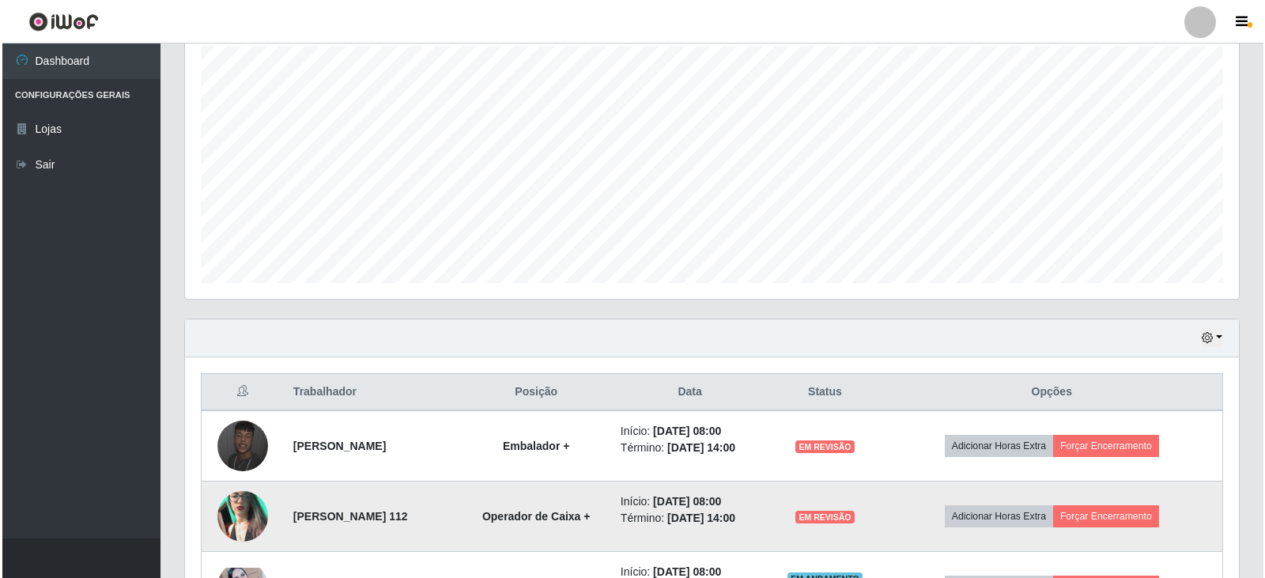
scroll to position [428, 0]
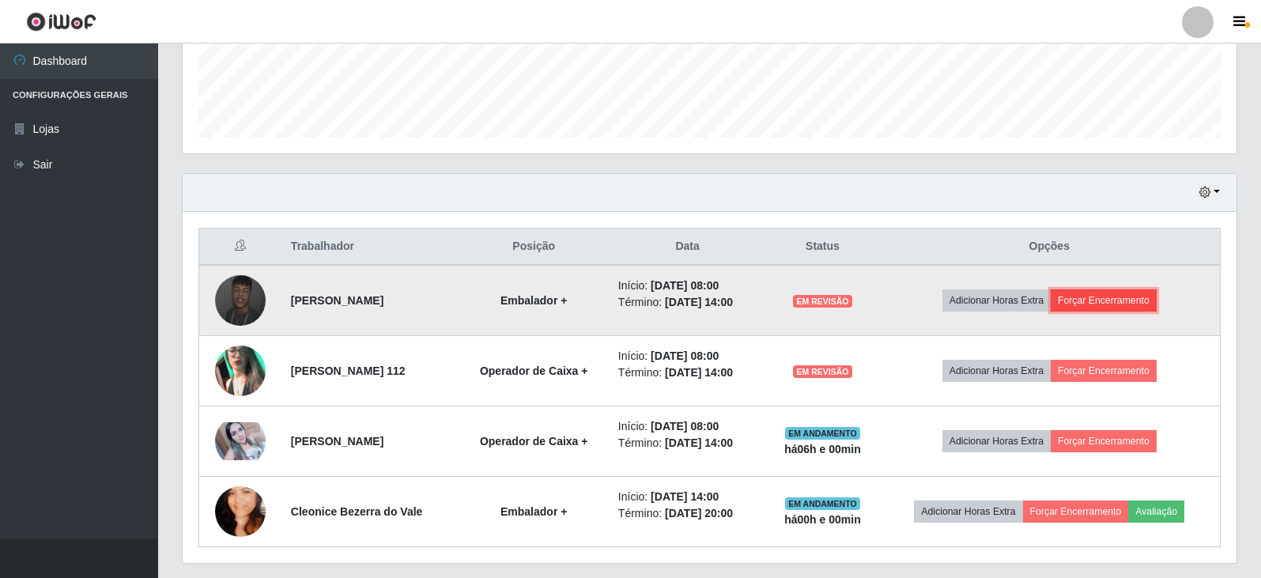
click at [817, 304] on button "Forçar Encerramento" at bounding box center [1104, 300] width 106 height 22
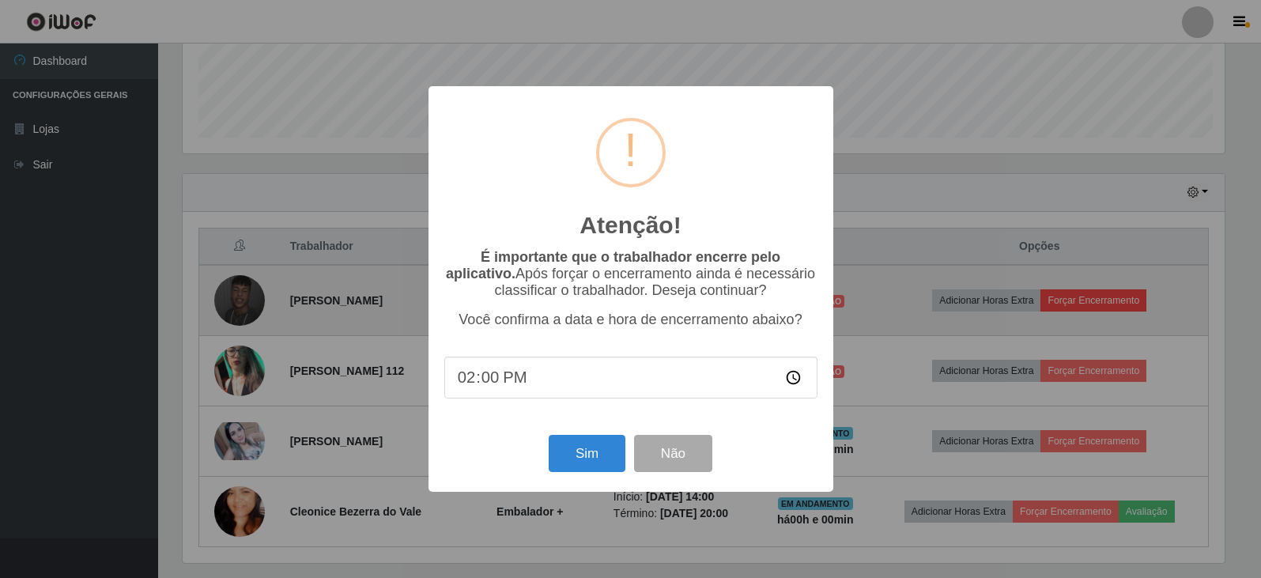
scroll to position [328, 1046]
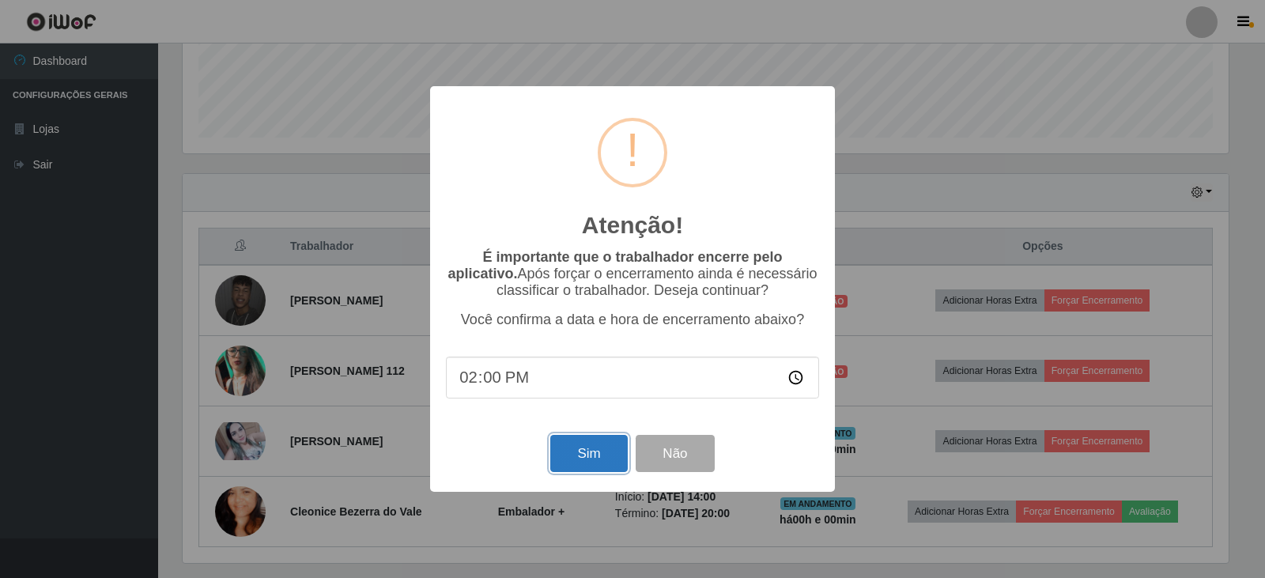
click at [591, 467] on button "Sim" at bounding box center [588, 453] width 77 height 37
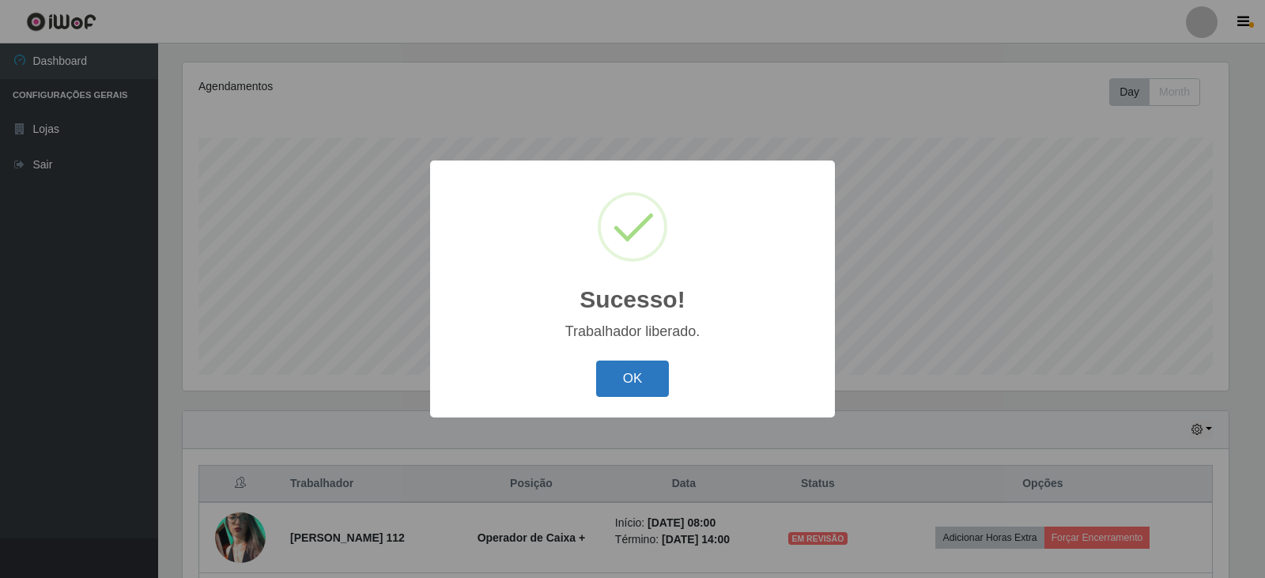
click at [625, 372] on button "OK" at bounding box center [633, 379] width 74 height 37
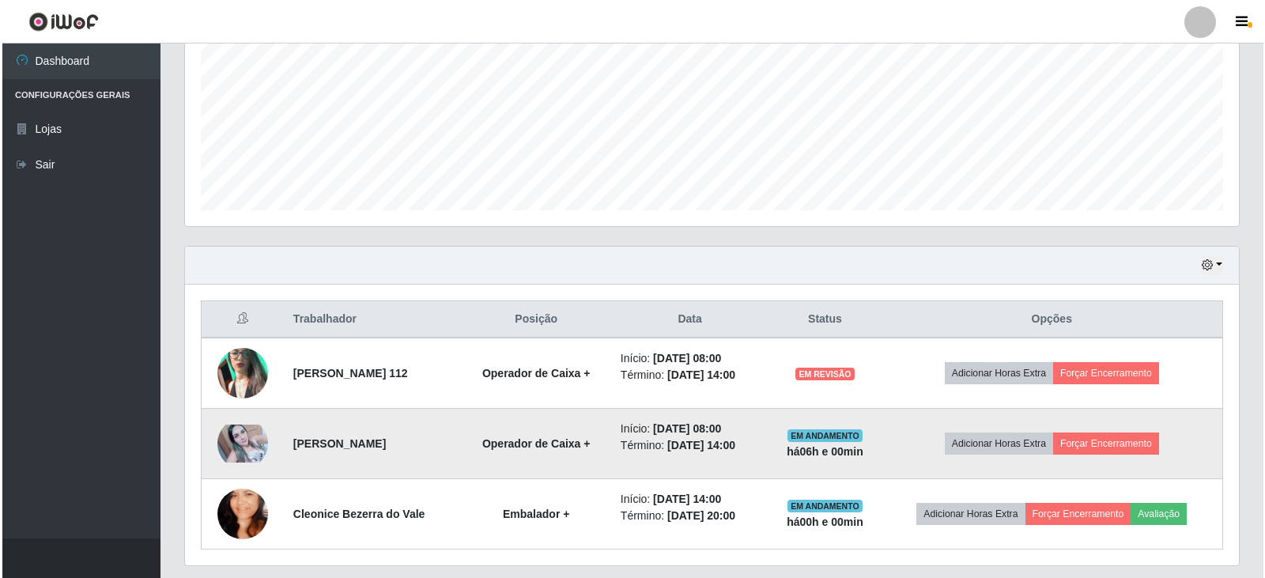
scroll to position [0, 0]
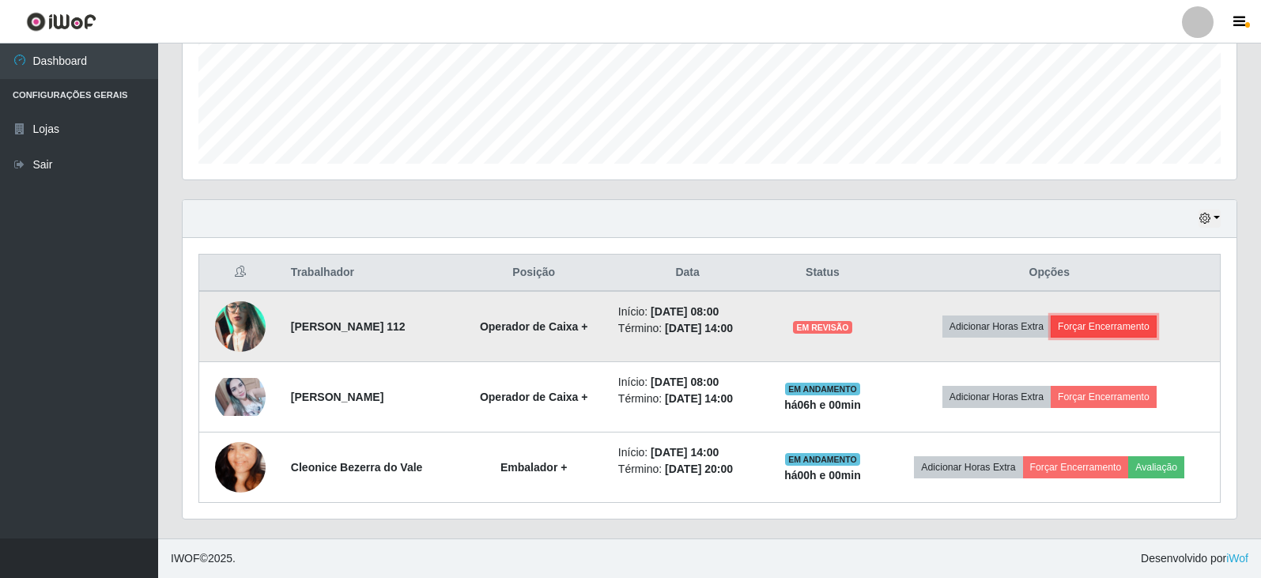
click at [817, 329] on button "Forçar Encerramento" at bounding box center [1104, 326] width 106 height 22
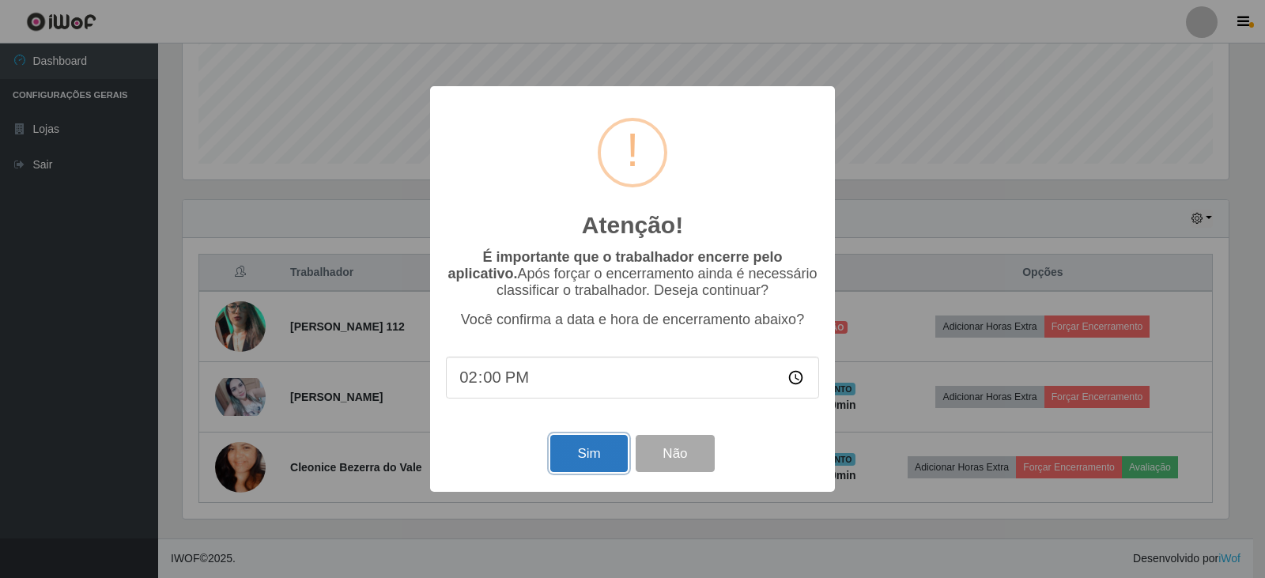
click at [574, 461] on button "Sim" at bounding box center [588, 453] width 77 height 37
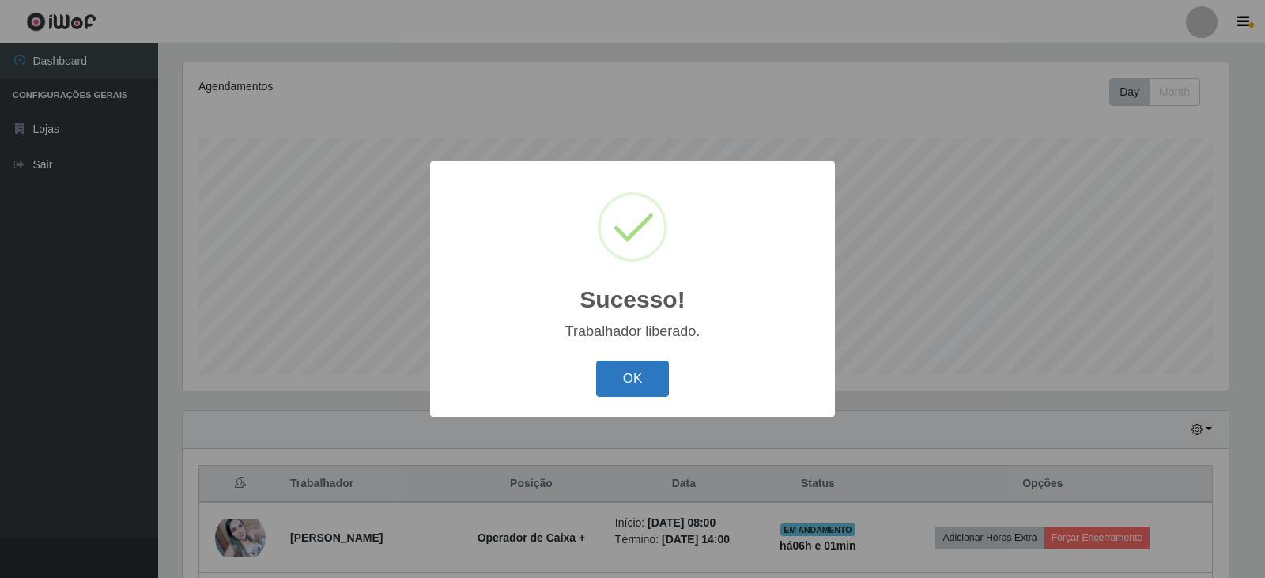
click at [621, 377] on button "OK" at bounding box center [633, 379] width 74 height 37
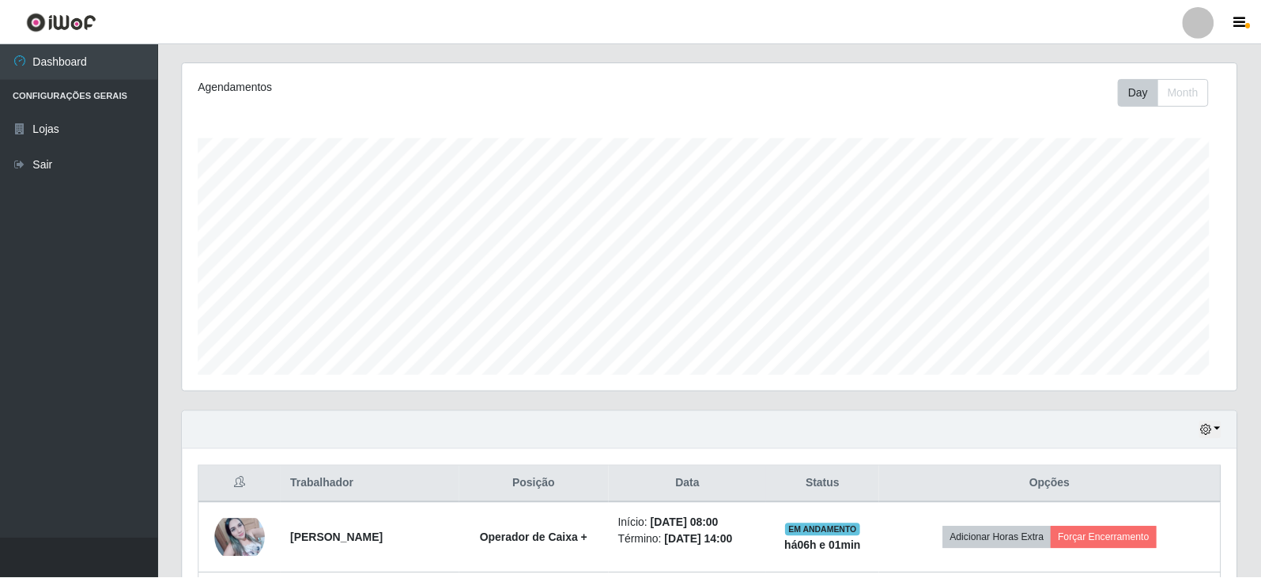
scroll to position [790267, 789542]
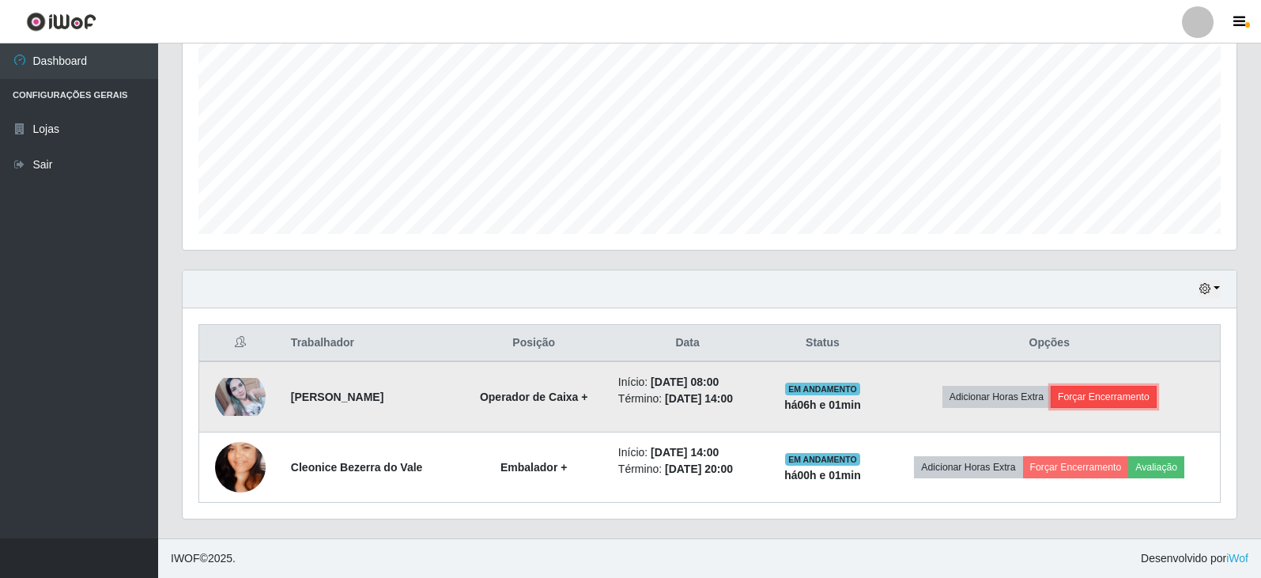
click at [817, 398] on button "Forçar Encerramento" at bounding box center [1104, 397] width 106 height 22
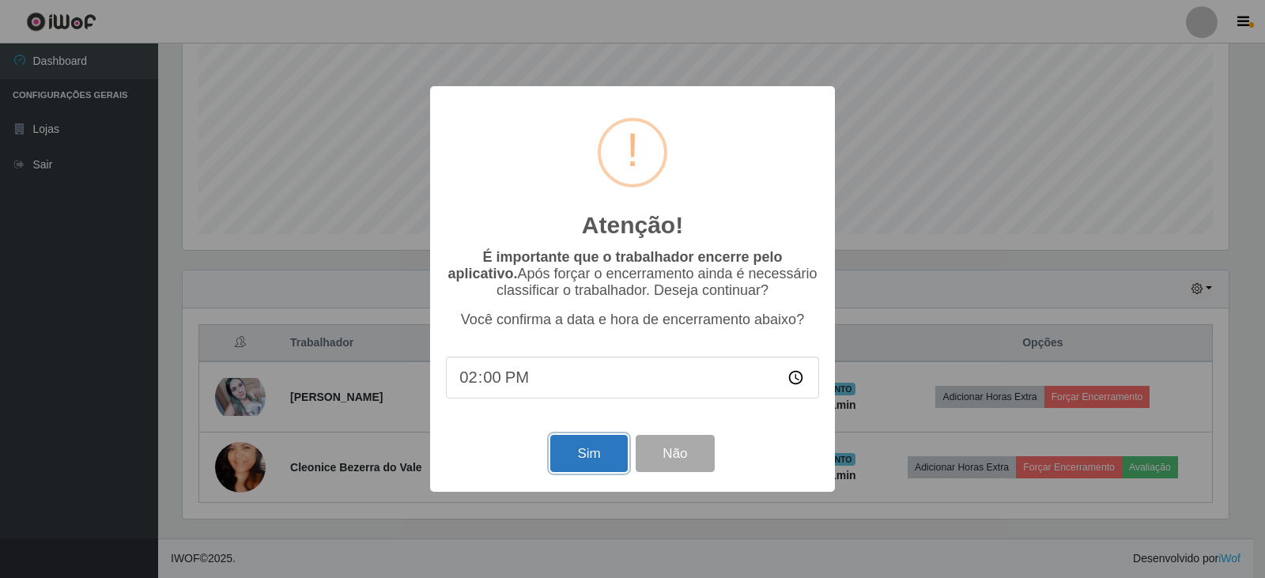
click at [581, 452] on button "Sim" at bounding box center [588, 453] width 77 height 37
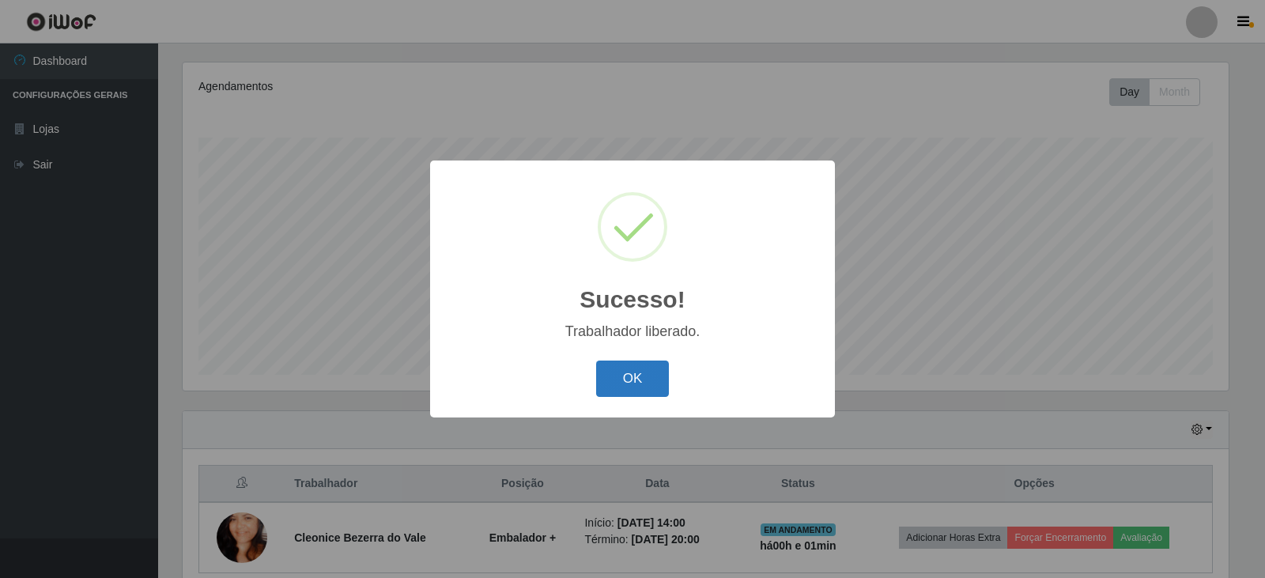
click at [641, 377] on button "OK" at bounding box center [633, 379] width 74 height 37
